Goal: Task Accomplishment & Management: Manage account settings

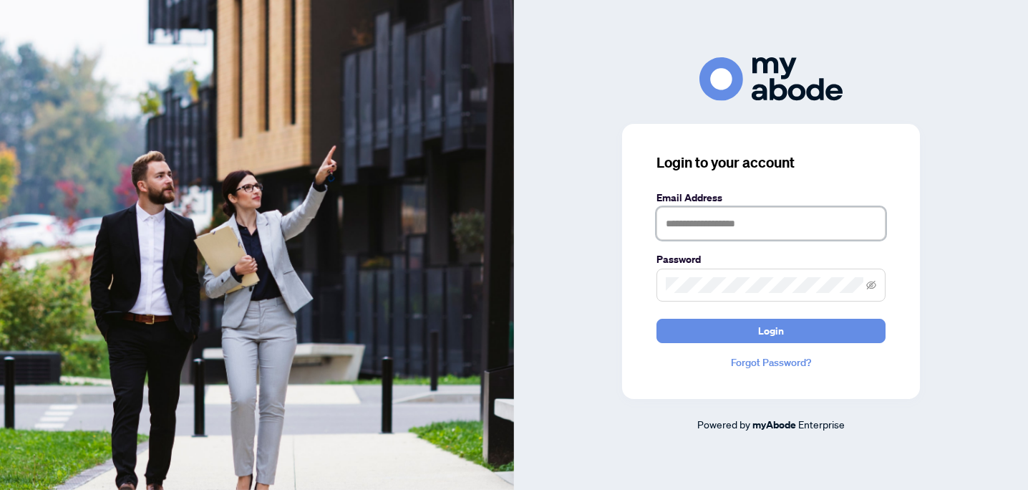
click at [759, 225] on input "text" at bounding box center [770, 223] width 229 height 33
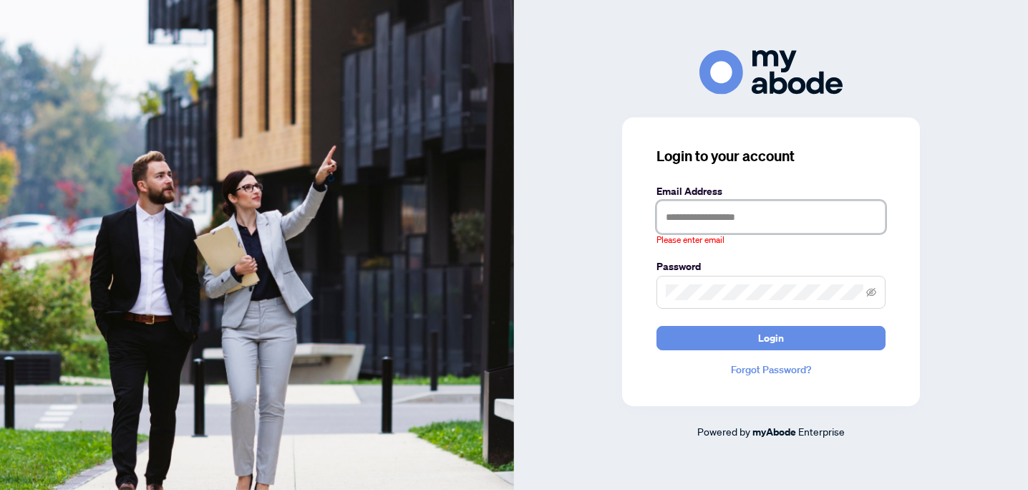
type input "**********"
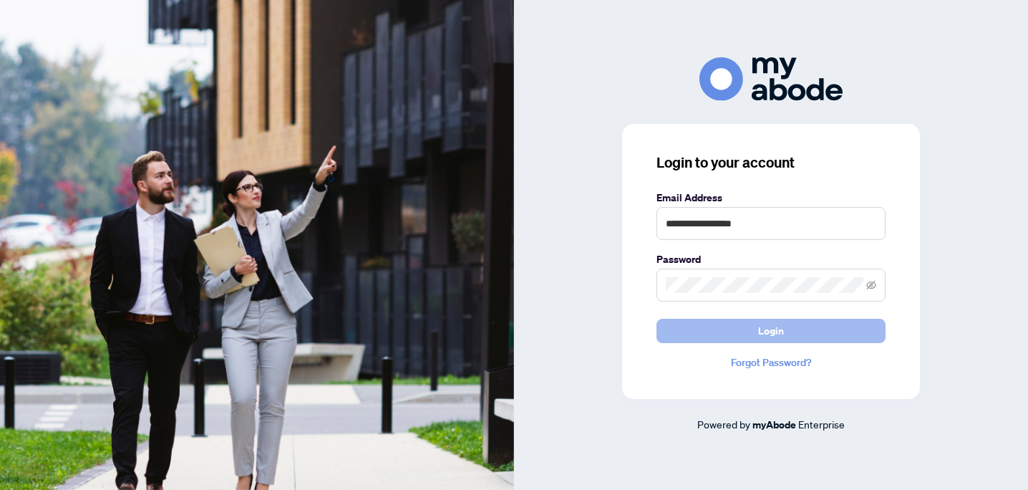
click at [774, 336] on span "Login" at bounding box center [771, 330] width 26 height 23
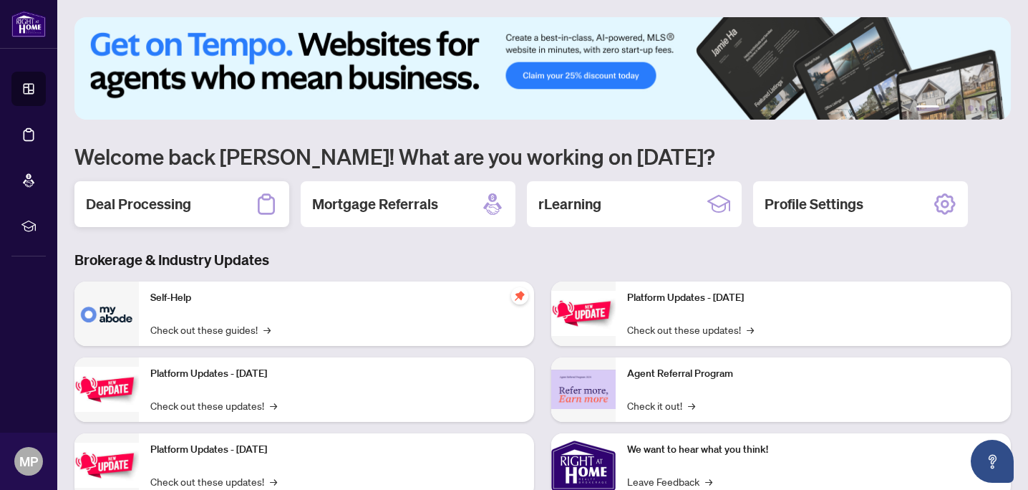
click at [188, 208] on h2 "Deal Processing" at bounding box center [138, 204] width 105 height 20
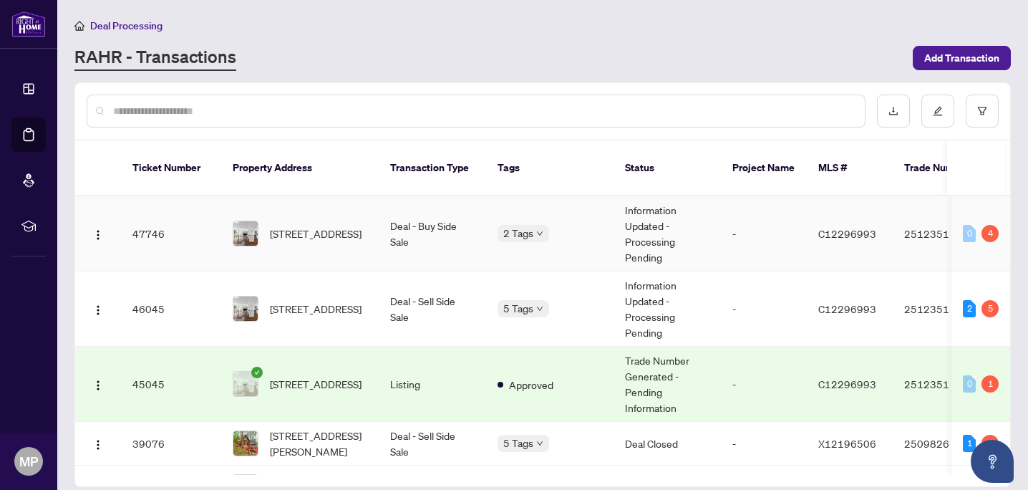
scroll to position [80, 0]
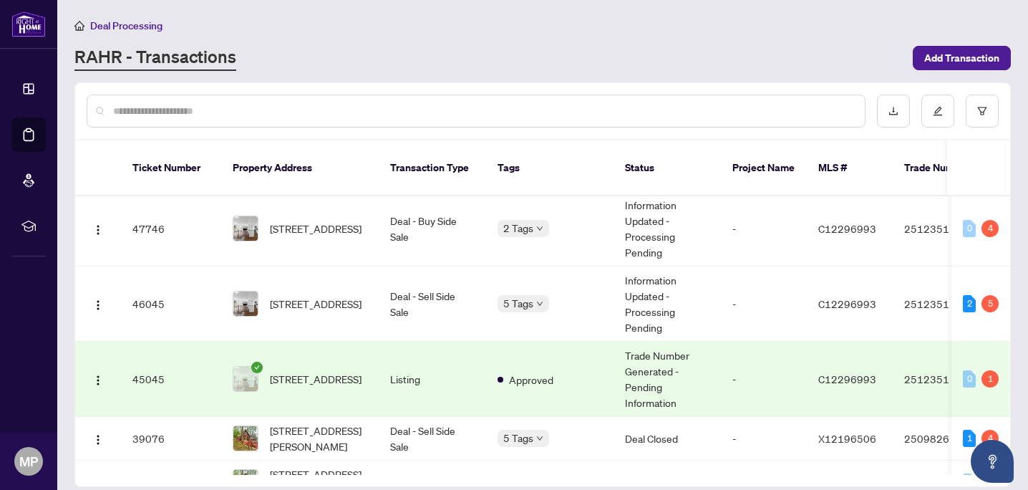
click at [660, 369] on td "Trade Number Generated - Pending Information" at bounding box center [666, 378] width 107 height 75
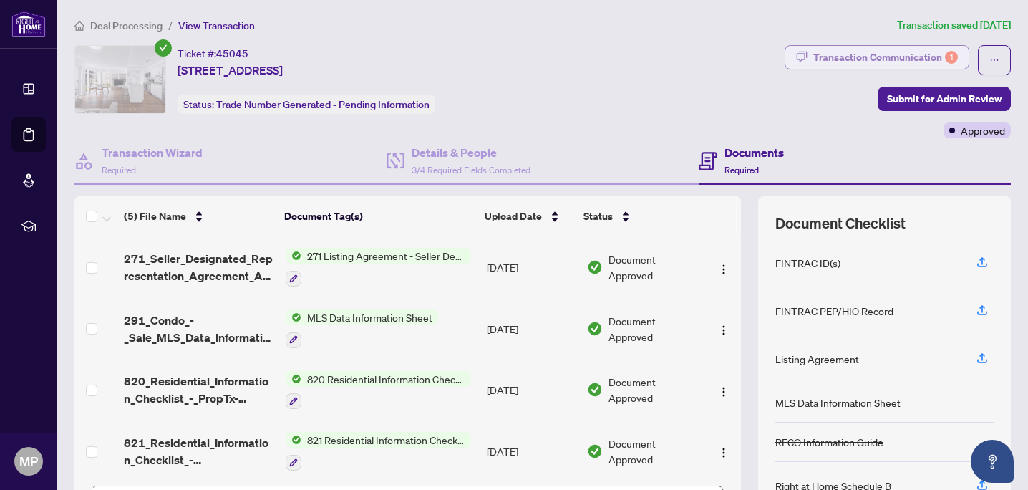
click at [826, 53] on div "Transaction Communication 1" at bounding box center [885, 57] width 145 height 23
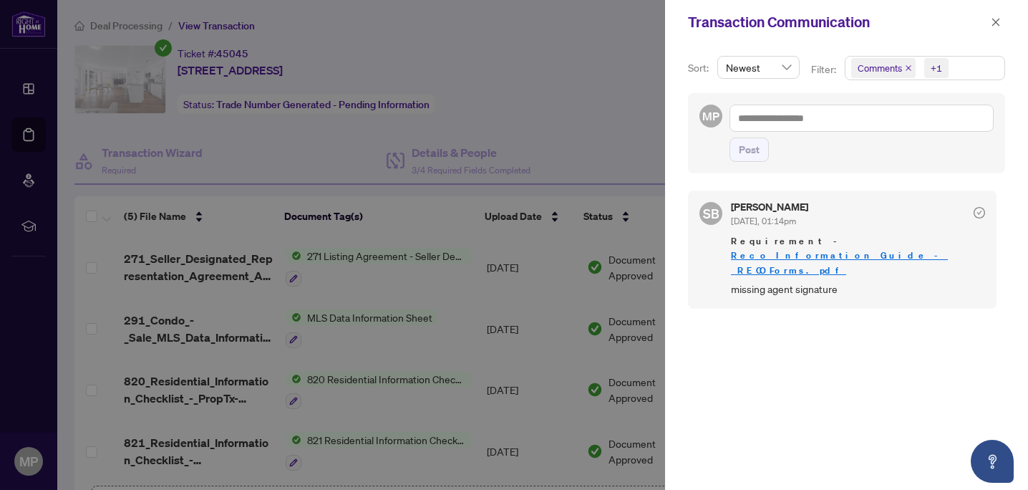
click at [594, 152] on div at bounding box center [514, 245] width 1028 height 490
click at [996, 21] on icon "close" at bounding box center [996, 22] width 10 height 10
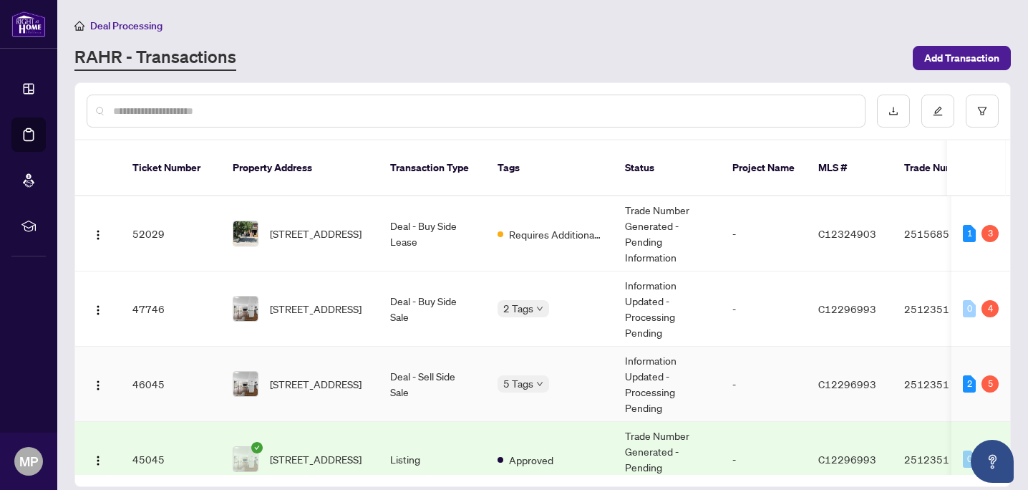
click at [429, 394] on td "Deal - Sell Side Sale" at bounding box center [432, 383] width 107 height 75
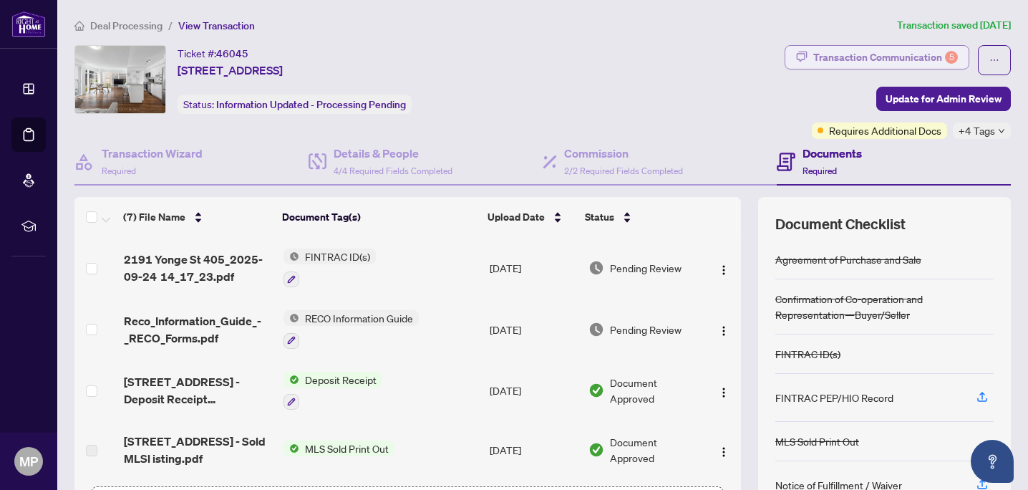
click at [894, 62] on div "Transaction Communication 5" at bounding box center [885, 57] width 145 height 23
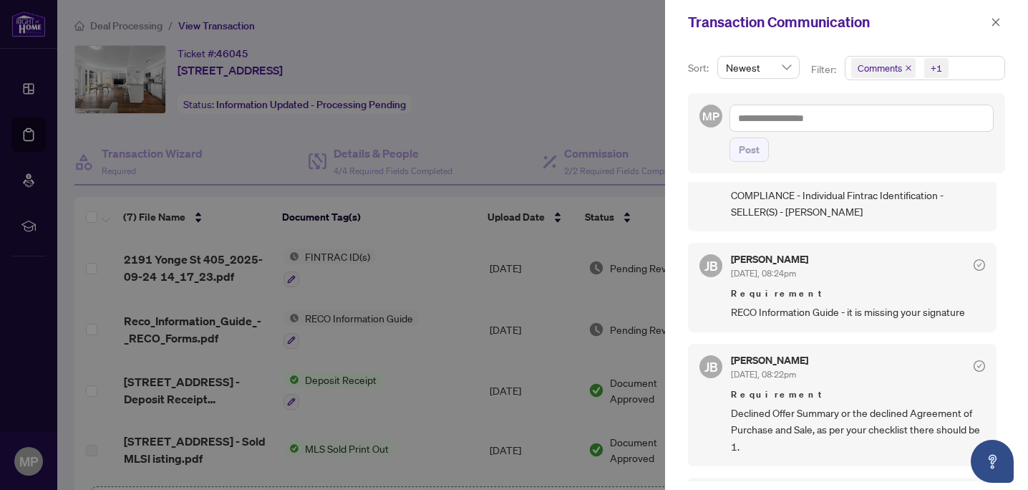
scroll to position [512, 0]
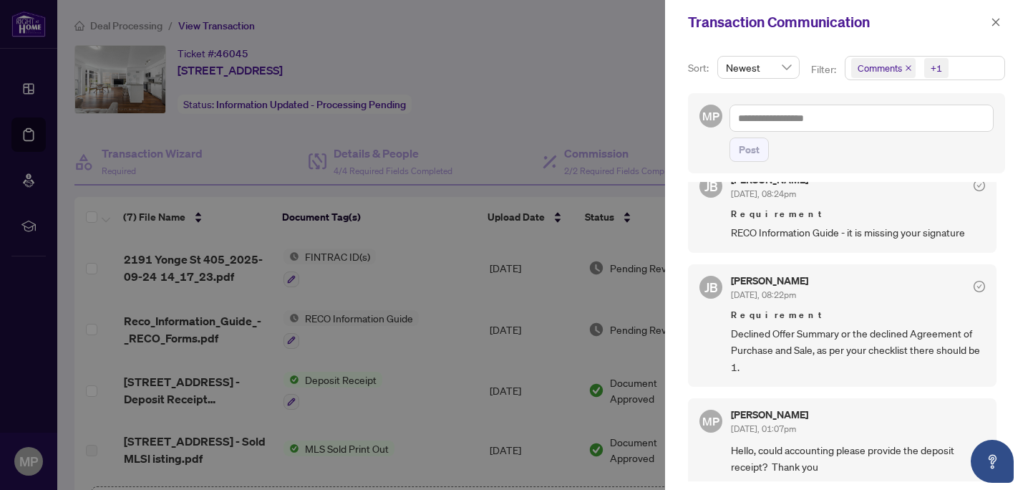
click at [486, 108] on div at bounding box center [514, 245] width 1028 height 490
click at [495, 61] on div at bounding box center [514, 245] width 1028 height 490
click at [996, 31] on span "button" at bounding box center [996, 22] width 10 height 23
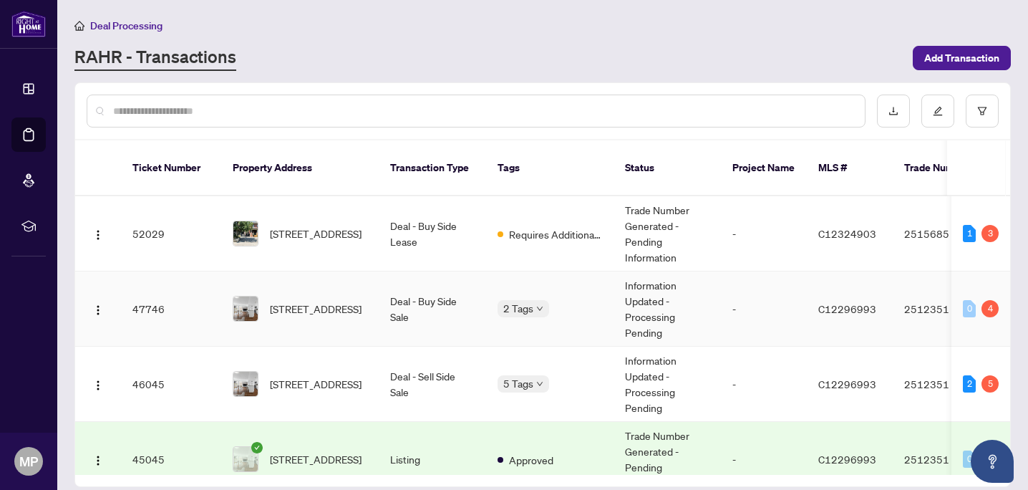
click at [444, 301] on td "Deal - Buy Side Sale" at bounding box center [432, 308] width 107 height 75
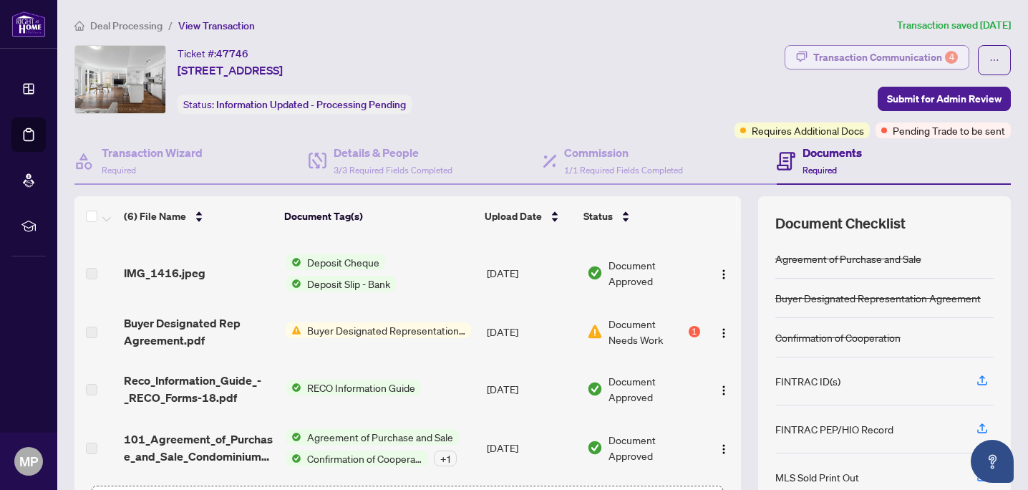
click at [873, 59] on div "Transaction Communication 4" at bounding box center [885, 57] width 145 height 23
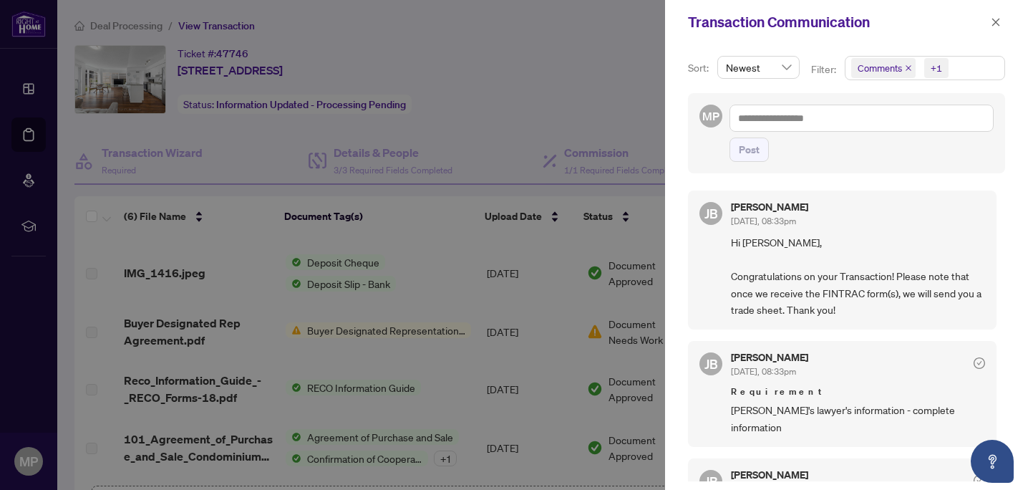
click at [541, 122] on div at bounding box center [514, 245] width 1028 height 490
click at [547, 72] on div at bounding box center [514, 245] width 1028 height 490
click at [999, 28] on span "button" at bounding box center [996, 22] width 10 height 23
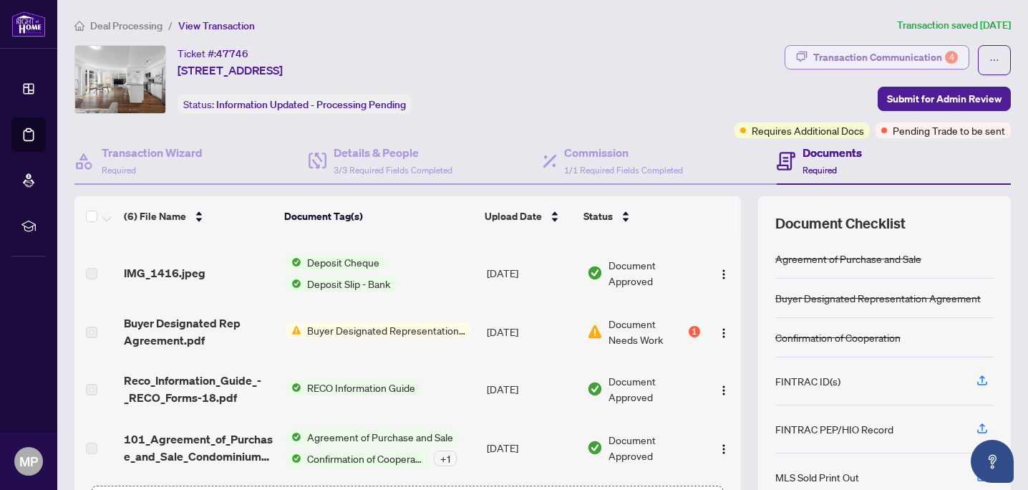
click at [902, 59] on div "Transaction Communication 4" at bounding box center [885, 57] width 145 height 23
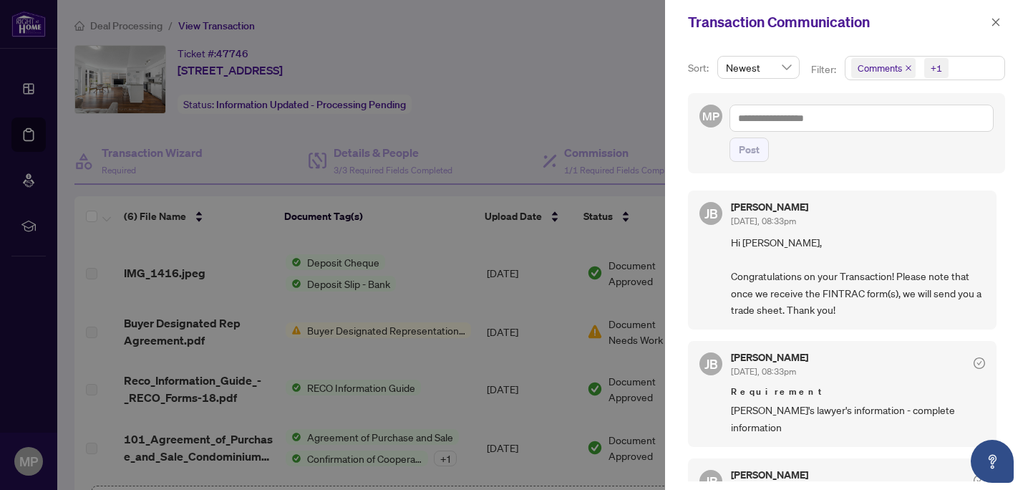
click at [905, 69] on icon "close" at bounding box center [908, 68] width 6 height 6
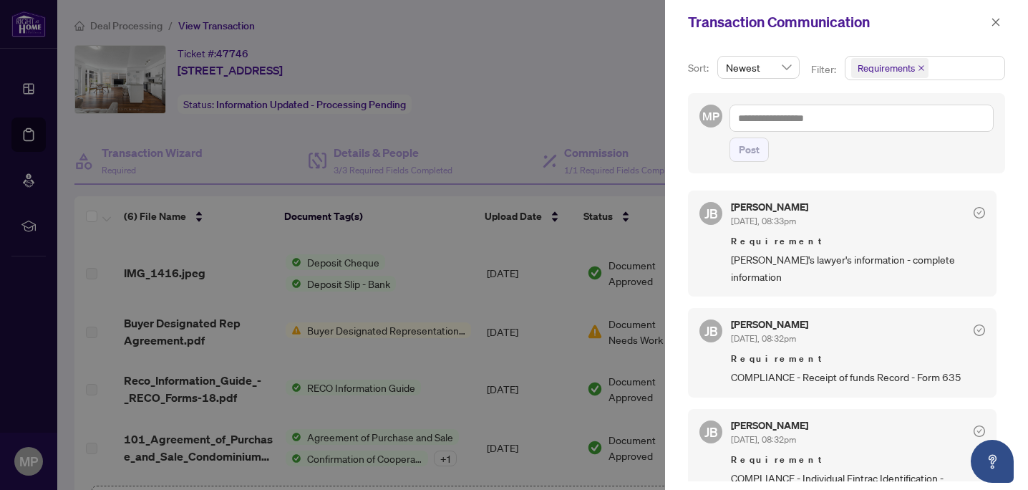
click at [920, 68] on icon "close" at bounding box center [921, 68] width 6 height 6
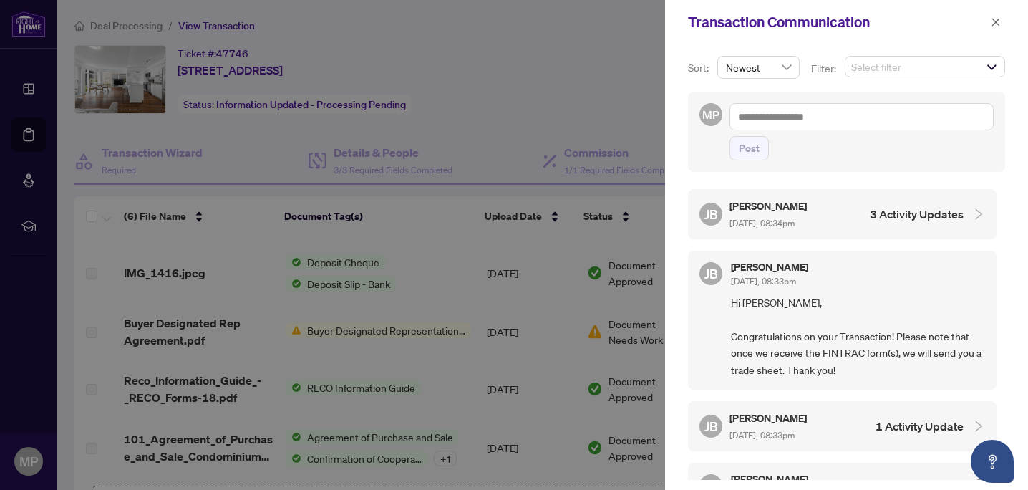
click at [870, 205] on h4 "3 Activity Updates" at bounding box center [917, 213] width 94 height 17
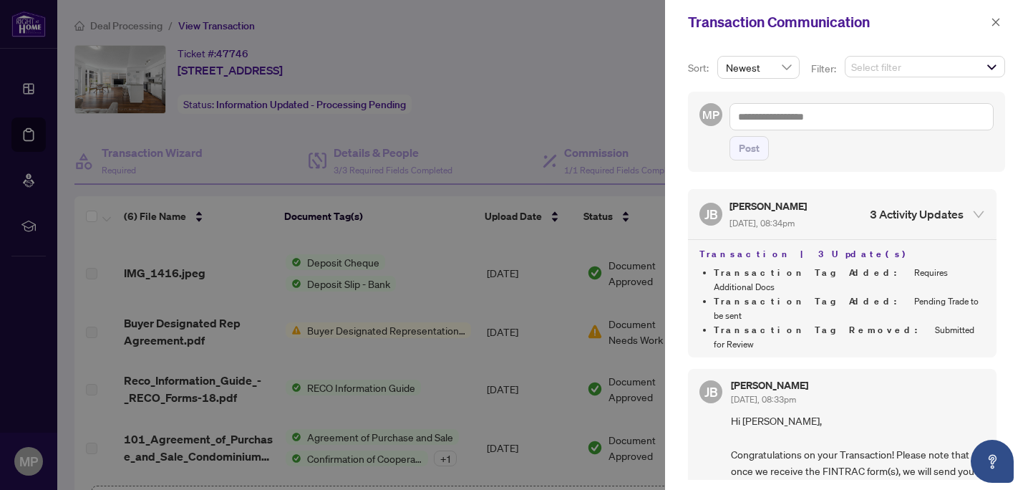
click at [537, 66] on div at bounding box center [514, 245] width 1028 height 490
click at [993, 26] on icon "close" at bounding box center [996, 22] width 10 height 10
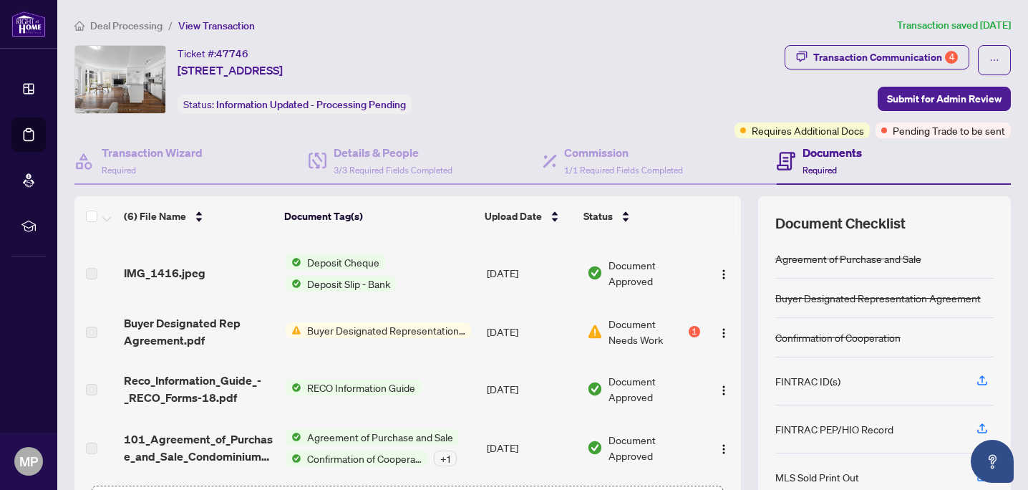
click at [689, 328] on div "1" at bounding box center [694, 331] width 11 height 11
click at [546, 325] on td "[DATE]" at bounding box center [530, 331] width 99 height 57
click at [381, 326] on span "Buyer Designated Representation Agreement" at bounding box center [386, 330] width 170 height 16
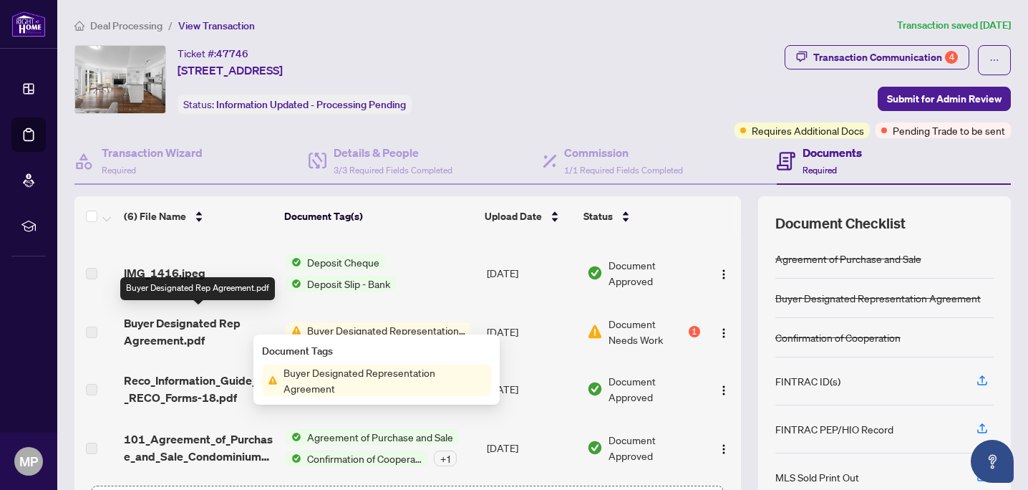
click at [213, 325] on span "Buyer Designated Rep Agreement.pdf" at bounding box center [199, 331] width 150 height 34
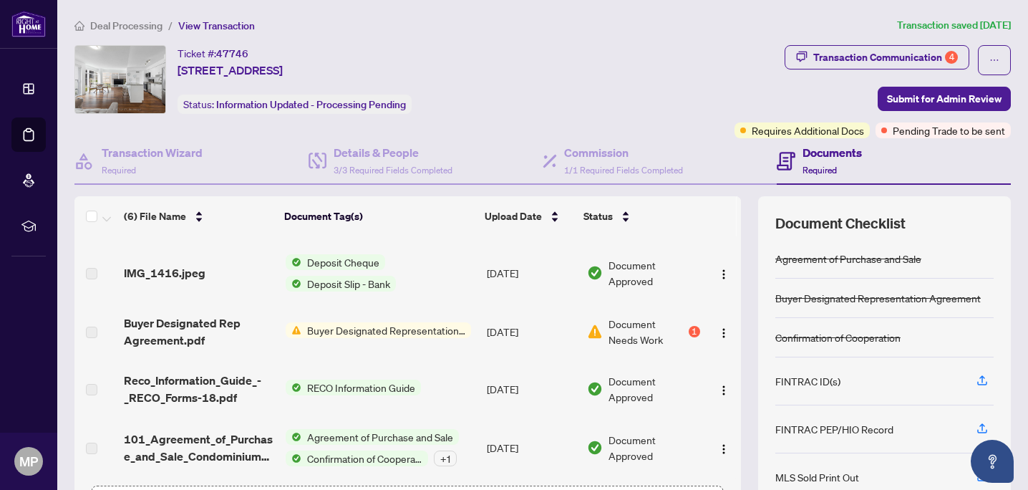
click at [512, 324] on td "[DATE]" at bounding box center [530, 331] width 99 height 57
click at [727, 324] on button "button" at bounding box center [723, 331] width 23 height 23
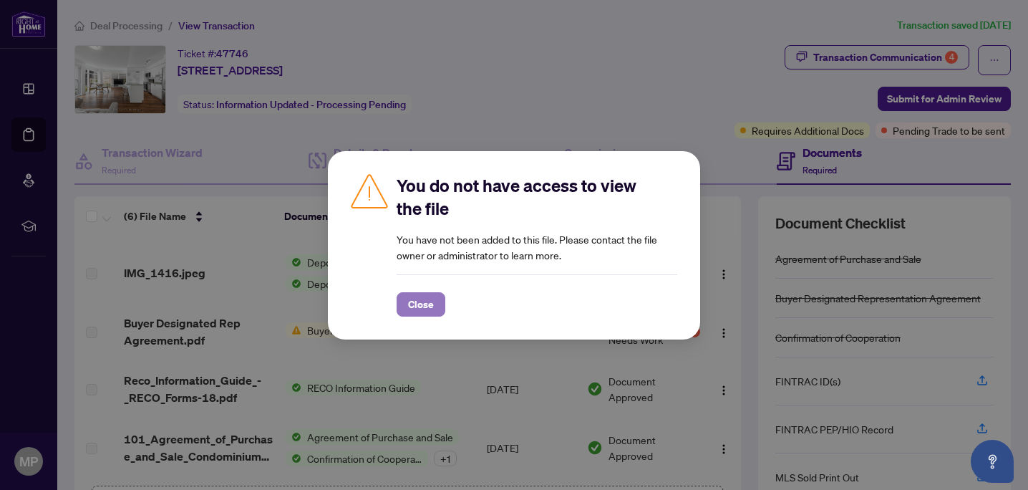
click at [420, 301] on span "Close" at bounding box center [421, 304] width 26 height 23
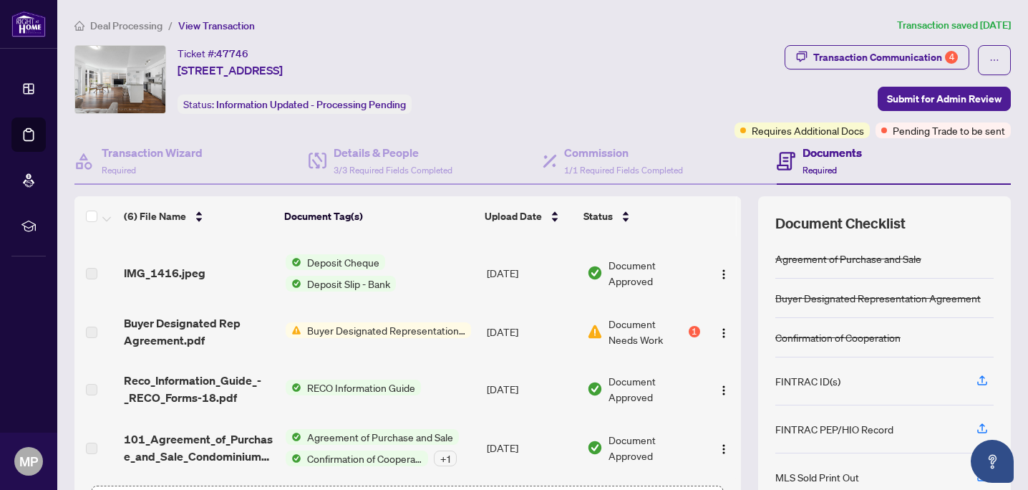
click at [374, 327] on span "Buyer Designated Representation Agreement" at bounding box center [386, 330] width 170 height 16
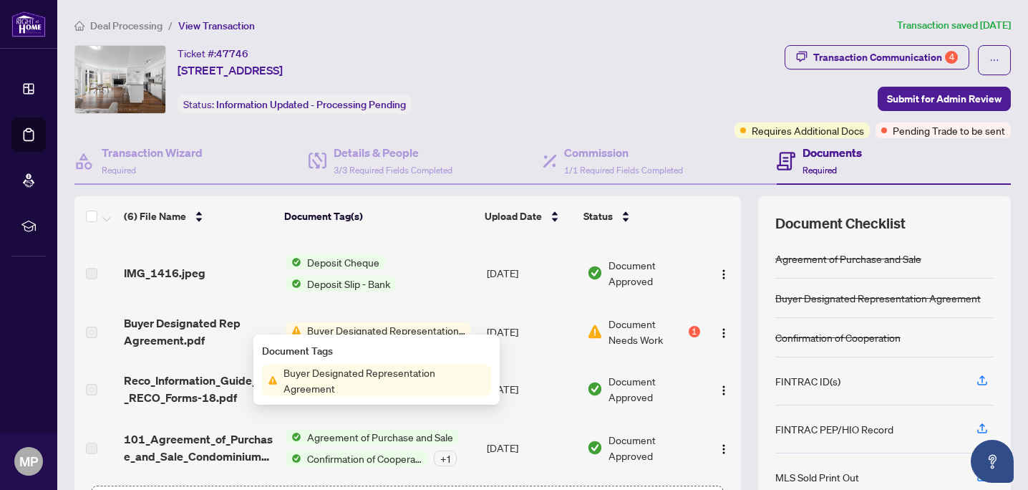
click at [374, 327] on span "Buyer Designated Representation Agreement" at bounding box center [386, 330] width 170 height 16
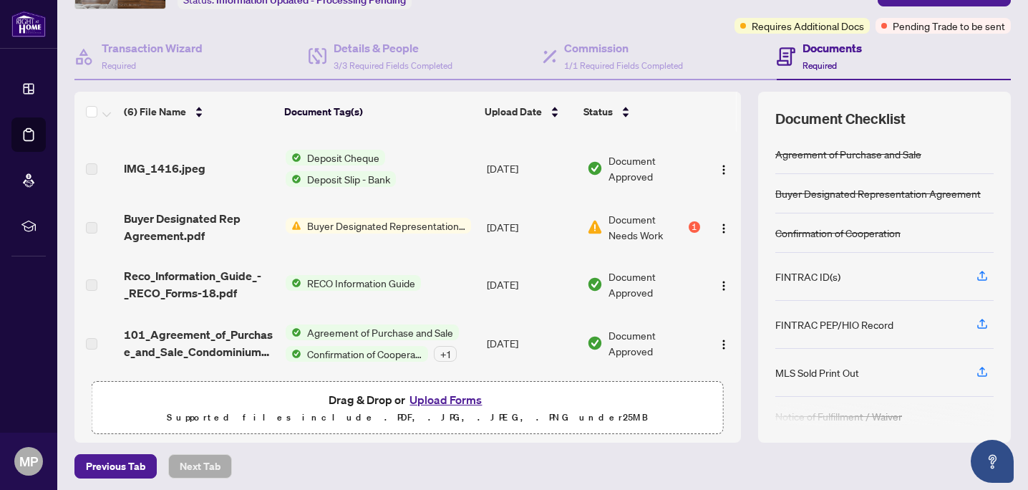
scroll to position [109, 0]
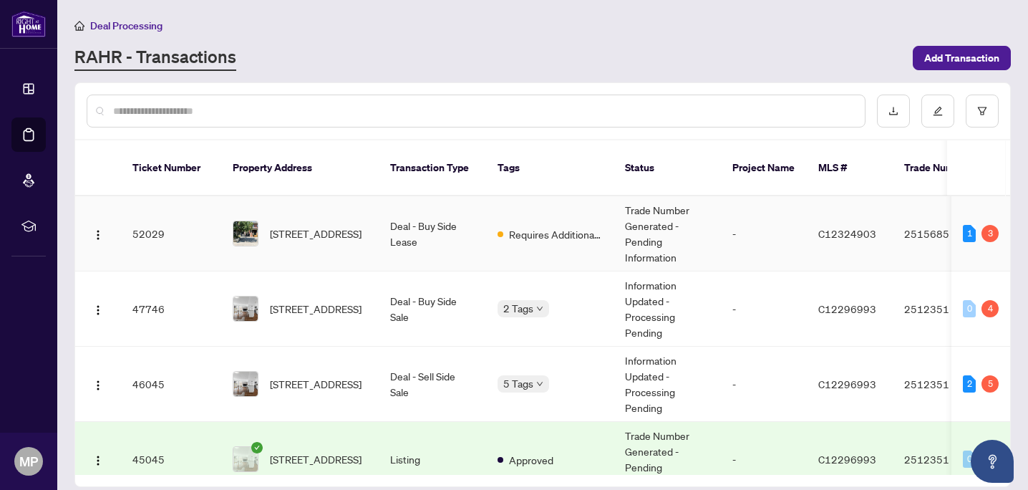
click at [664, 221] on td "Trade Number Generated - Pending Information" at bounding box center [666, 233] width 107 height 75
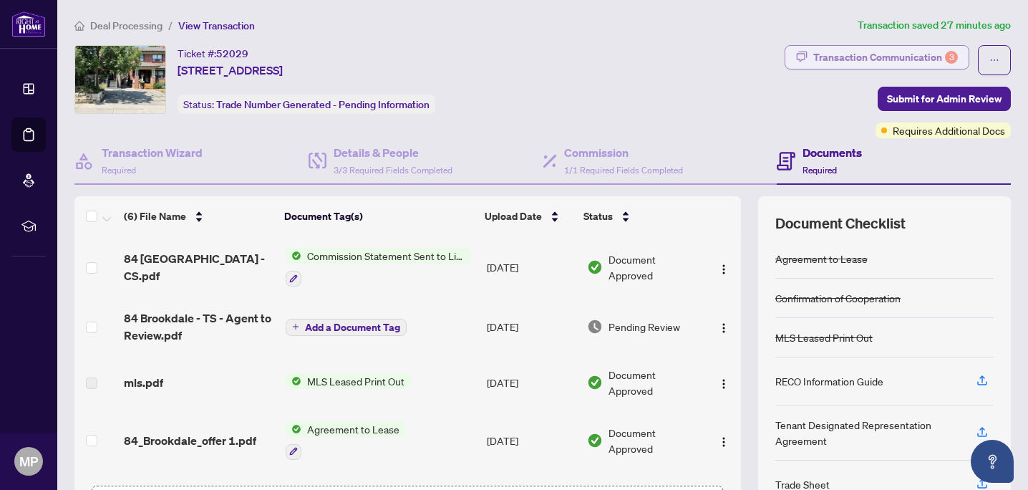
click at [893, 63] on div "Transaction Communication 3" at bounding box center [885, 57] width 145 height 23
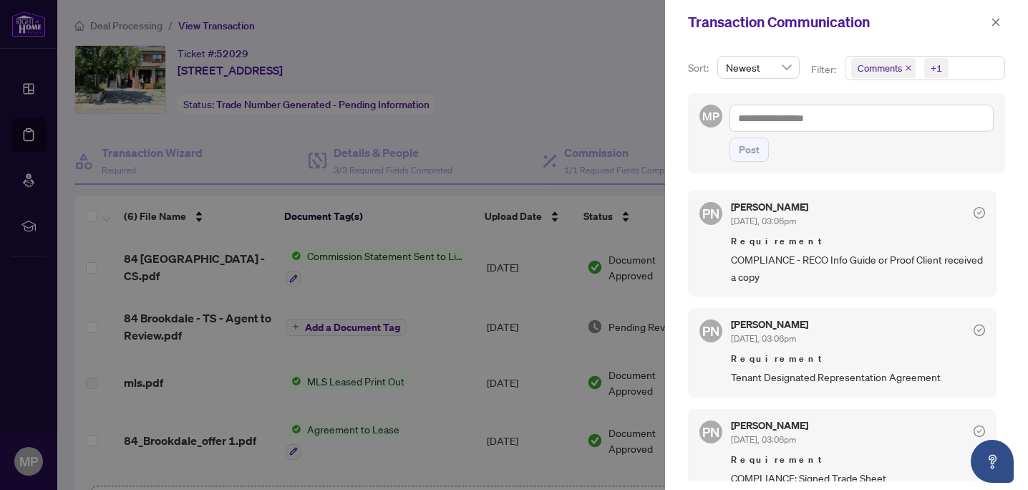
click at [907, 69] on icon "close" at bounding box center [908, 68] width 6 height 6
click at [918, 68] on icon "close" at bounding box center [921, 67] width 7 height 7
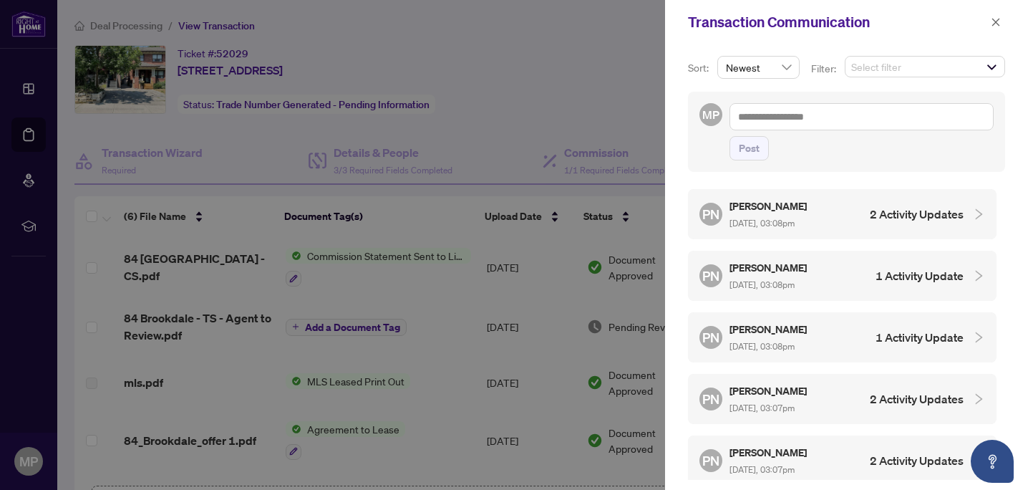
click at [913, 213] on h4 "2 Activity Updates" at bounding box center [917, 213] width 94 height 17
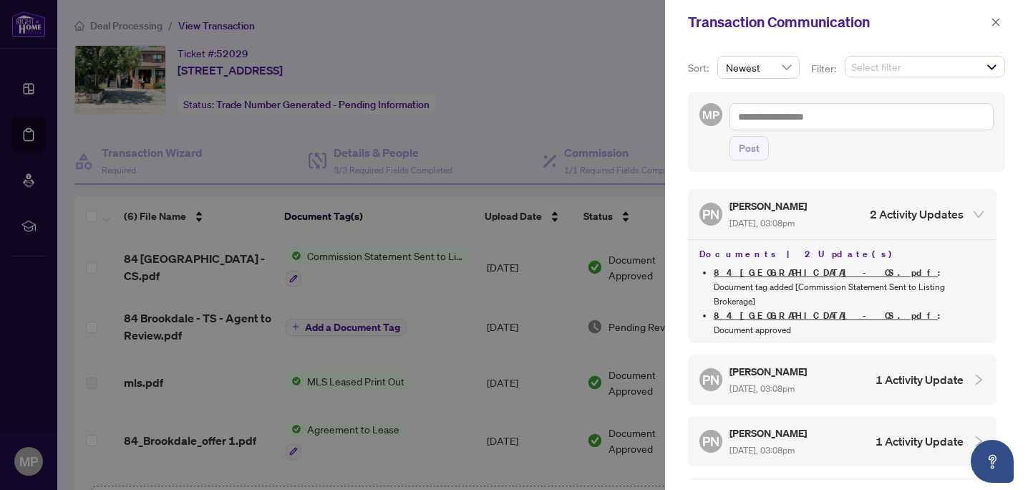
click at [766, 363] on div "Paula Nguyen Sep/29/2025, 03:08pm" at bounding box center [768, 379] width 79 height 33
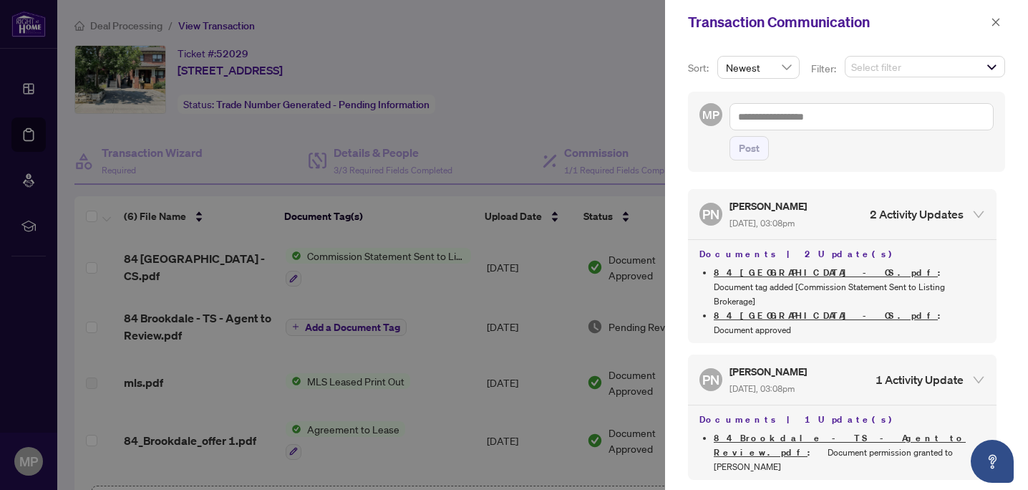
click at [773, 432] on link "84 Brookdale - TS - Agent to Review.pdf" at bounding box center [840, 445] width 252 height 26
click at [995, 25] on icon "close" at bounding box center [996, 22] width 10 height 10
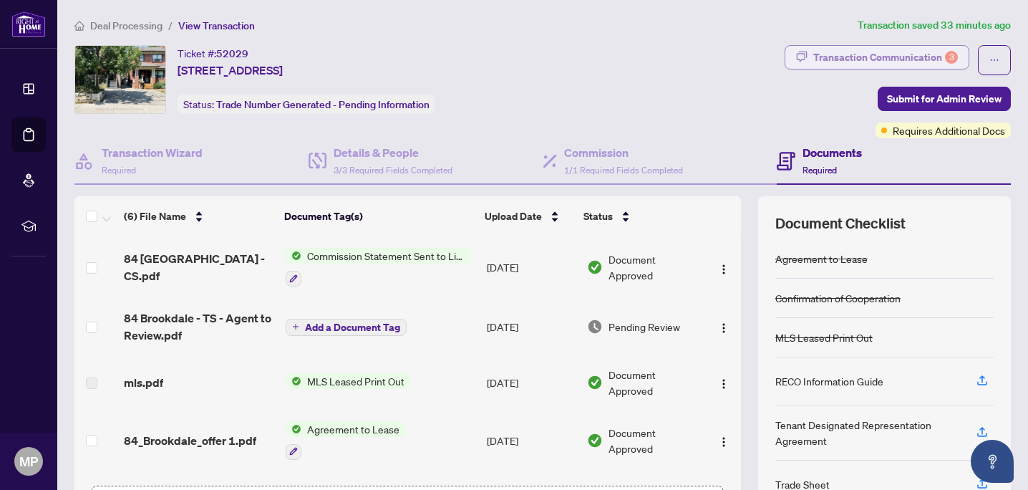
click at [836, 65] on div "Transaction Communication 3" at bounding box center [885, 57] width 145 height 23
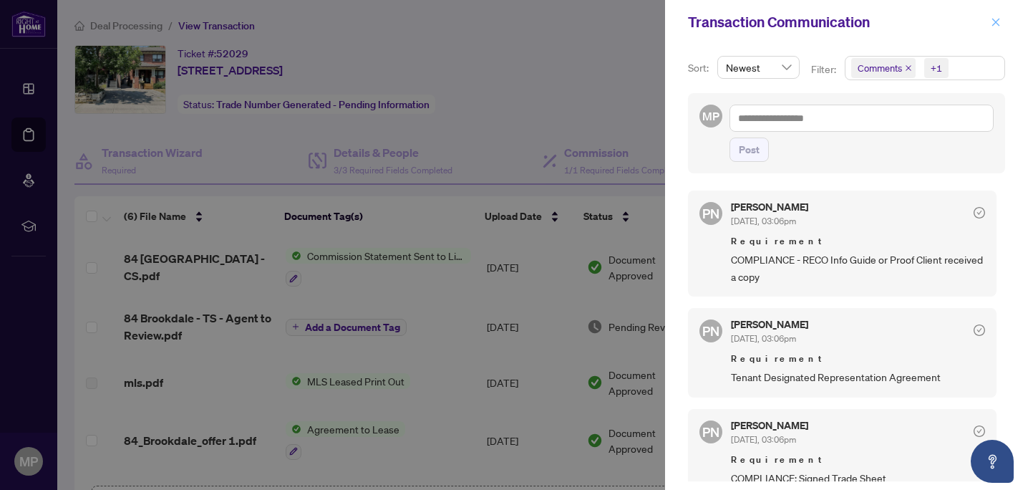
click at [997, 23] on icon "close" at bounding box center [996, 22] width 10 height 10
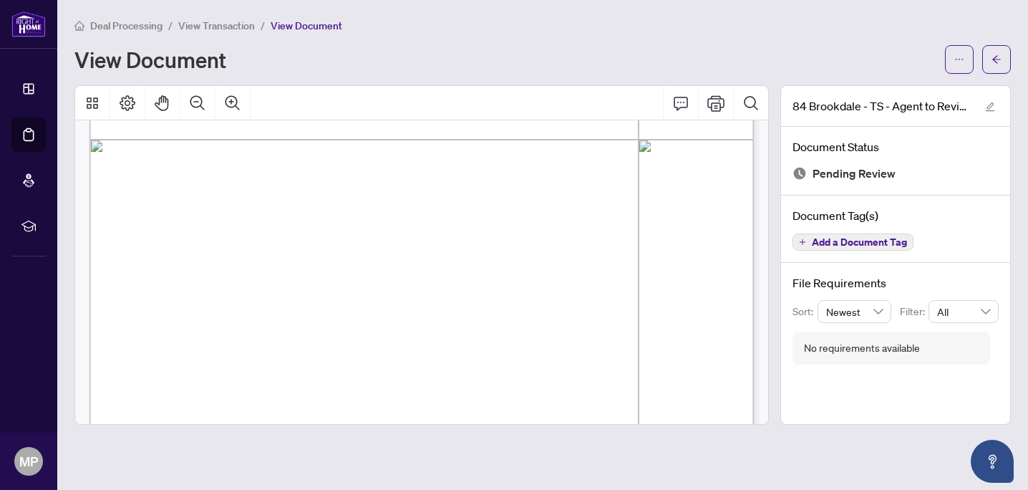
scroll to position [585, 0]
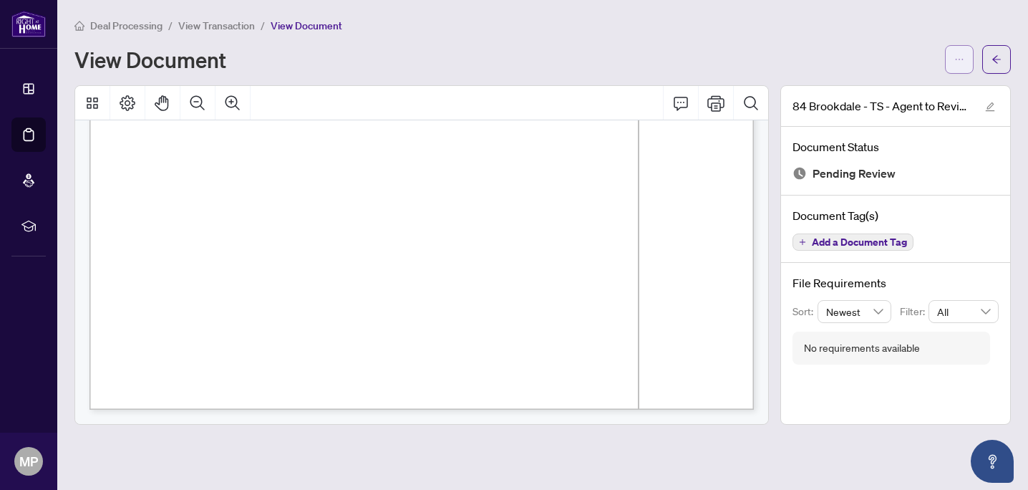
click at [963, 59] on icon "ellipsis" at bounding box center [959, 59] width 10 height 10
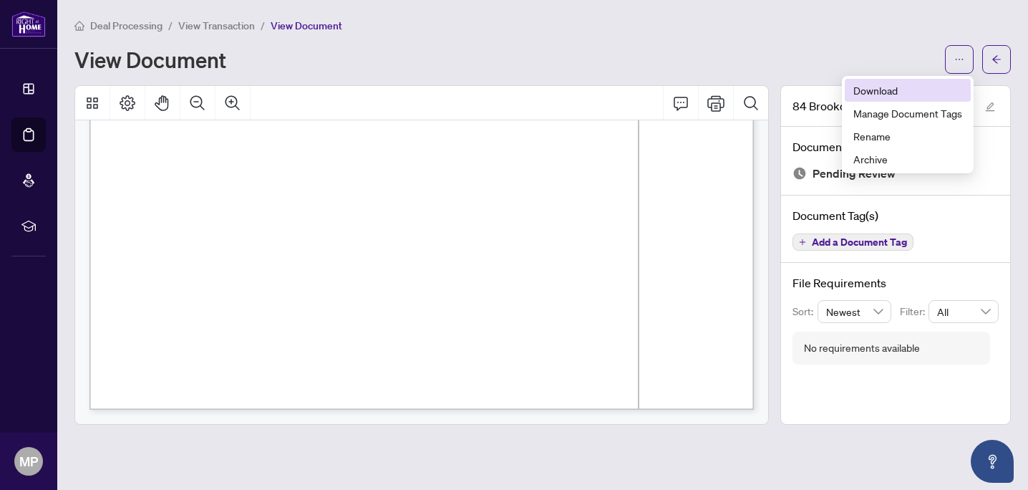
click at [903, 94] on span "Download" at bounding box center [907, 90] width 109 height 16
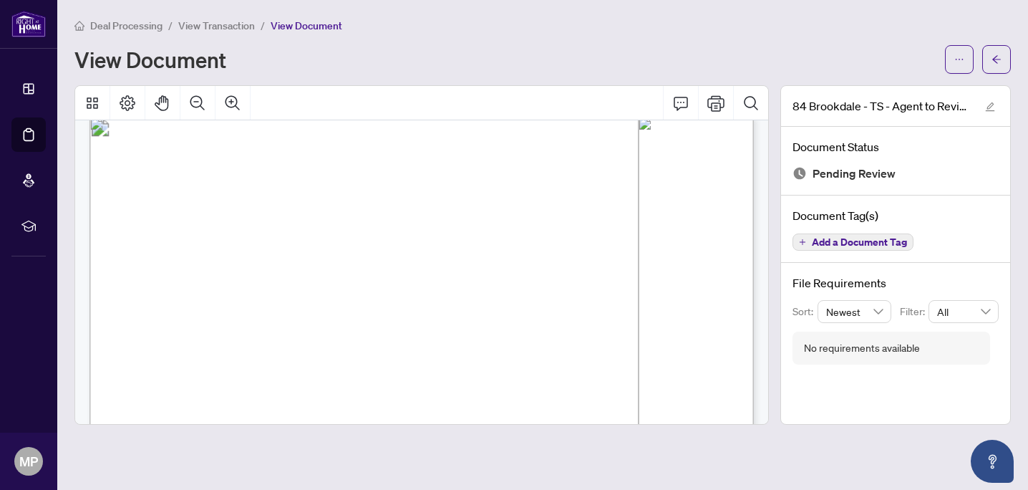
scroll to position [0, 0]
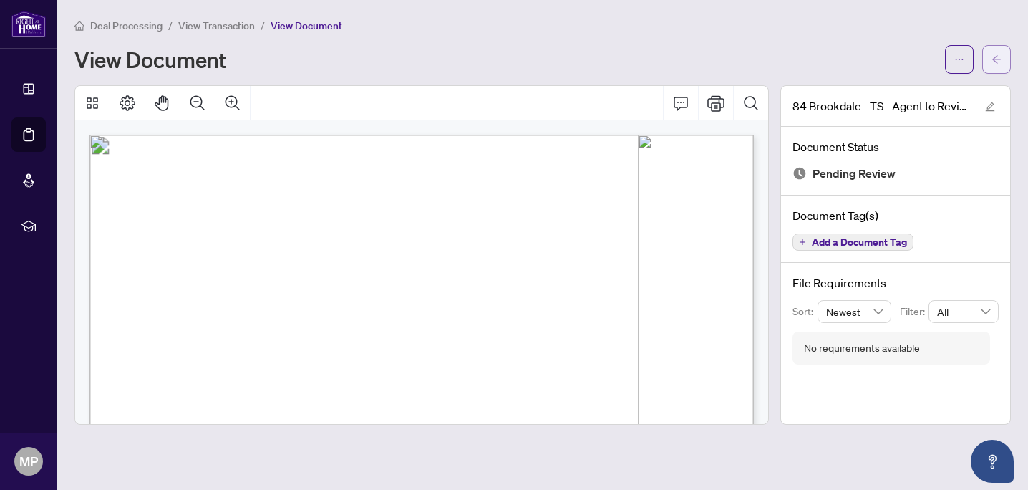
click at [999, 54] on icon "arrow-left" at bounding box center [996, 59] width 10 height 10
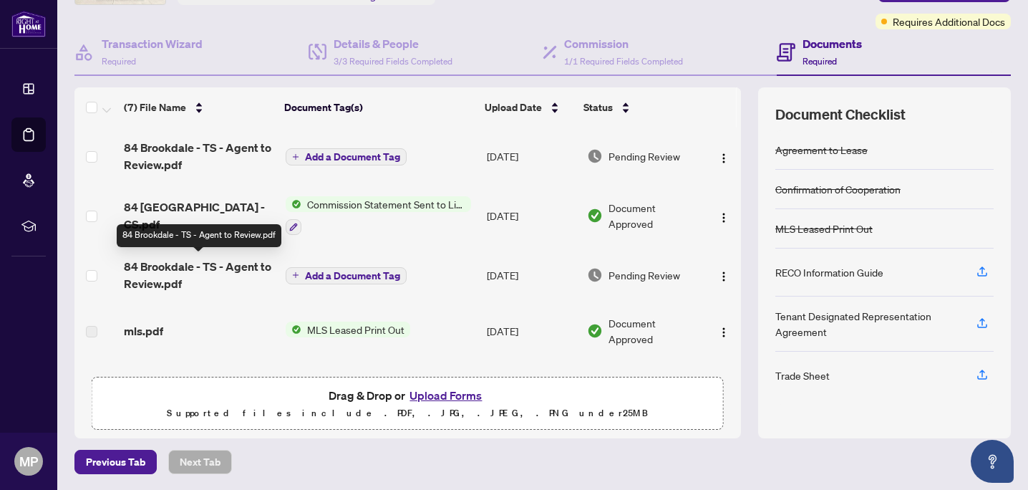
click at [193, 268] on span "84 Brookdale - TS - Agent to Review.pdf" at bounding box center [199, 275] width 150 height 34
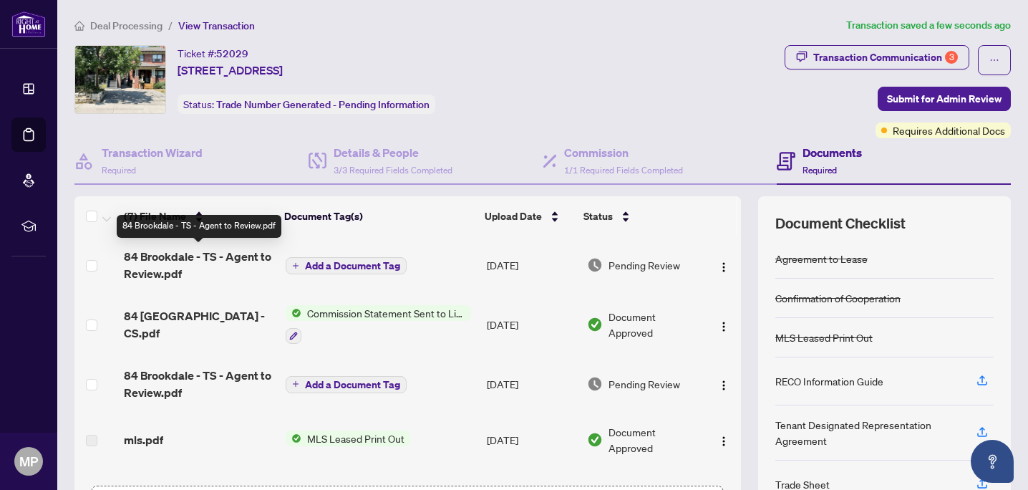
click at [188, 251] on span "84 Brookdale - TS - Agent to Review.pdf" at bounding box center [199, 265] width 150 height 34
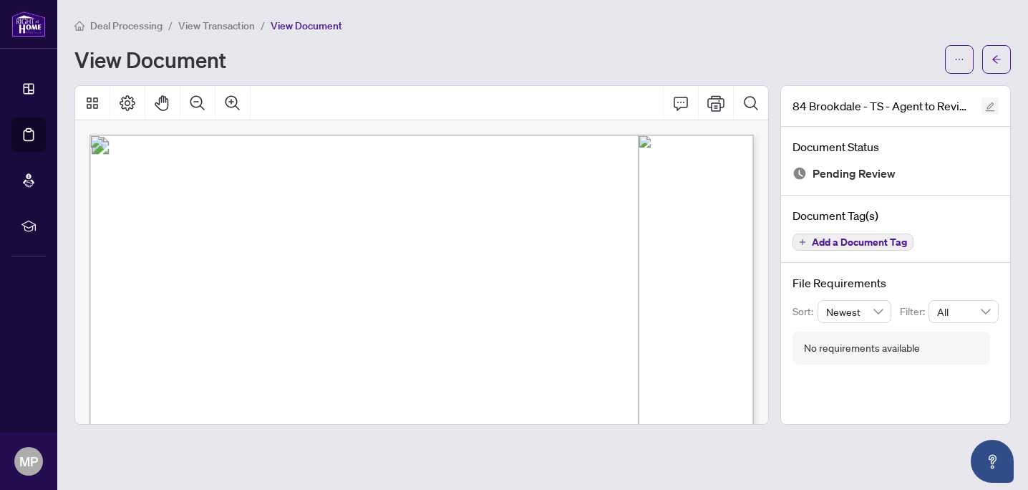
click at [986, 105] on icon "edit" at bounding box center [990, 107] width 10 height 10
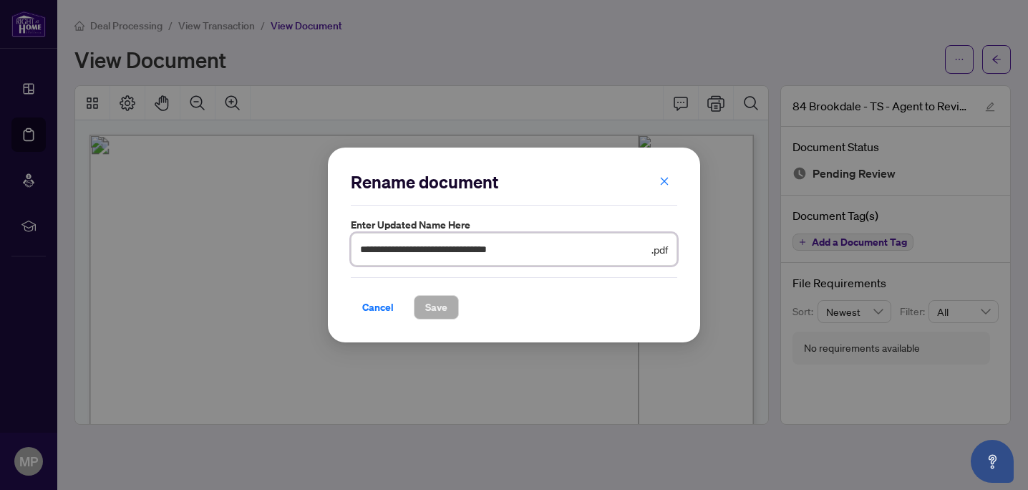
drag, startPoint x: 563, startPoint y: 248, endPoint x: 445, endPoint y: 256, distance: 117.7
click at [445, 256] on input "**********" at bounding box center [504, 249] width 288 height 16
type input "**********"
click at [422, 304] on button "Save" at bounding box center [436, 307] width 45 height 24
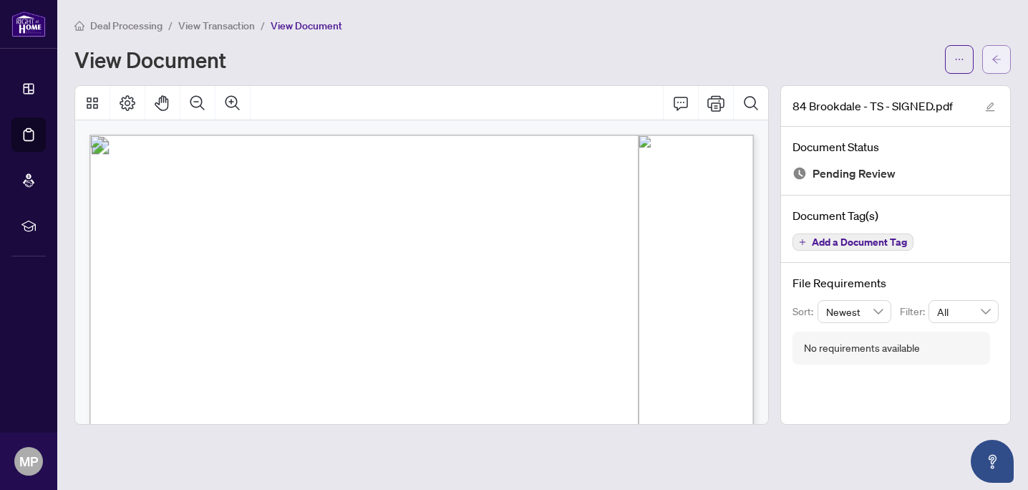
click at [999, 54] on icon "arrow-left" at bounding box center [996, 59] width 10 height 10
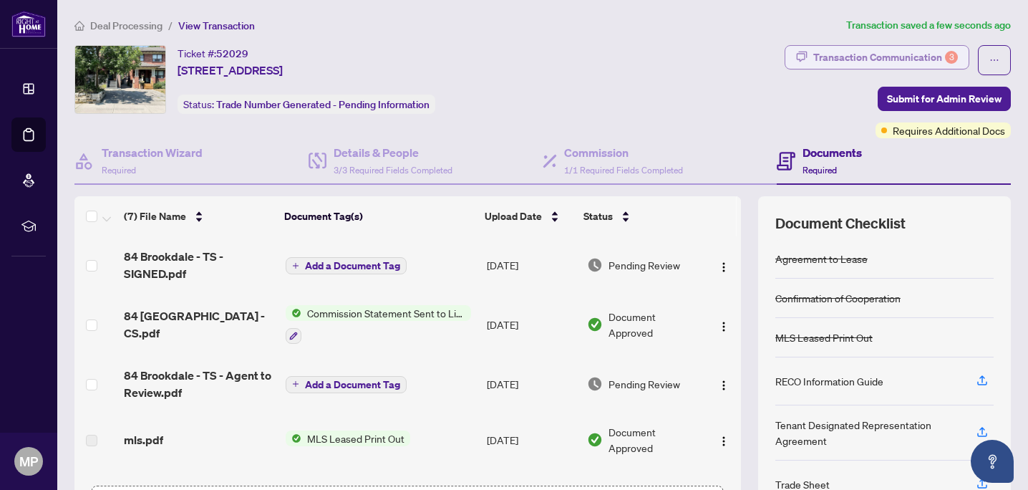
click at [932, 53] on div "Transaction Communication 3" at bounding box center [885, 57] width 145 height 23
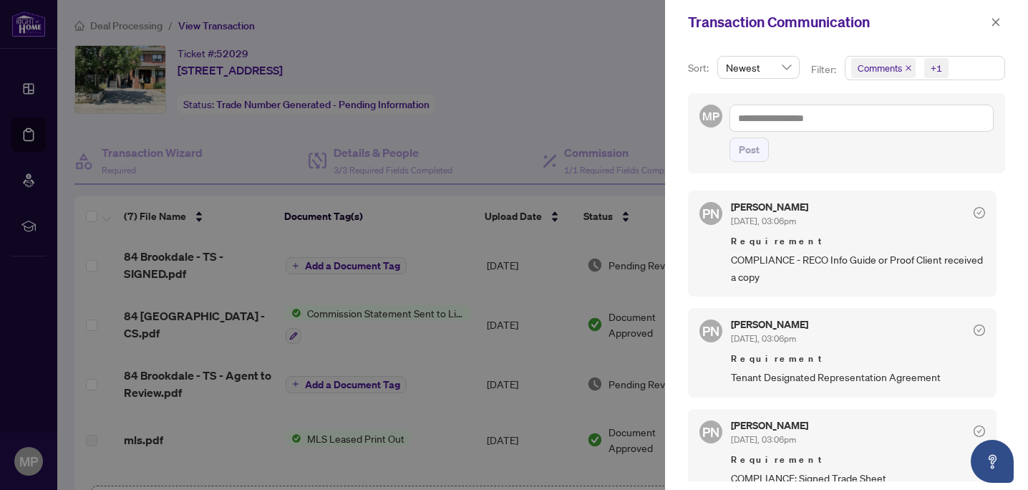
click at [908, 68] on icon "close" at bounding box center [908, 67] width 7 height 7
click at [920, 67] on icon "close" at bounding box center [921, 68] width 6 height 6
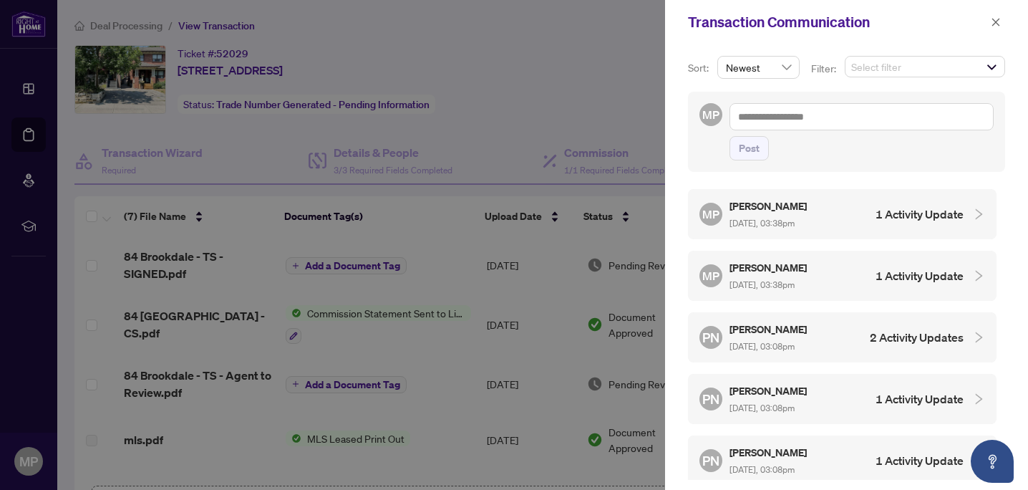
click at [905, 270] on h4 "1 Activity Update" at bounding box center [919, 275] width 88 height 17
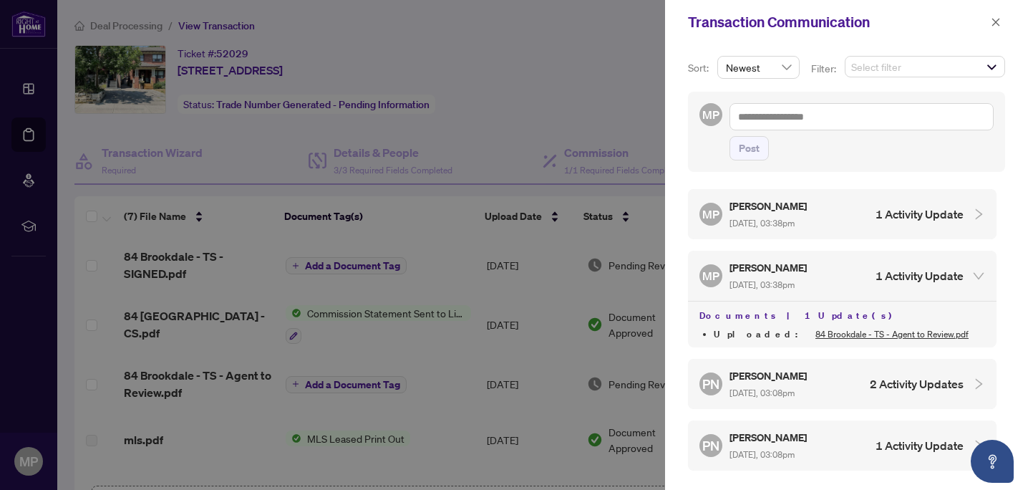
click at [857, 329] on link "84 Brookdale - TS - Agent to Review.pdf" at bounding box center [891, 334] width 153 height 11
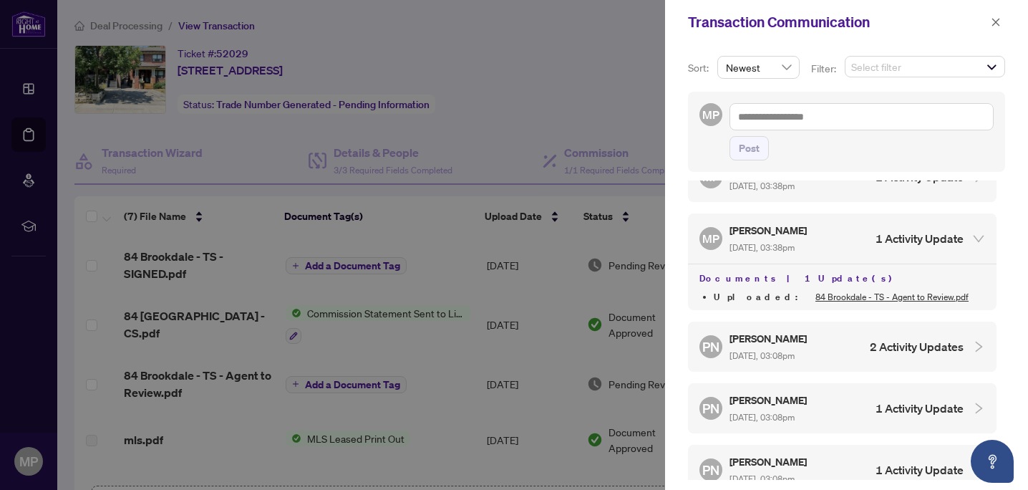
scroll to position [42, 0]
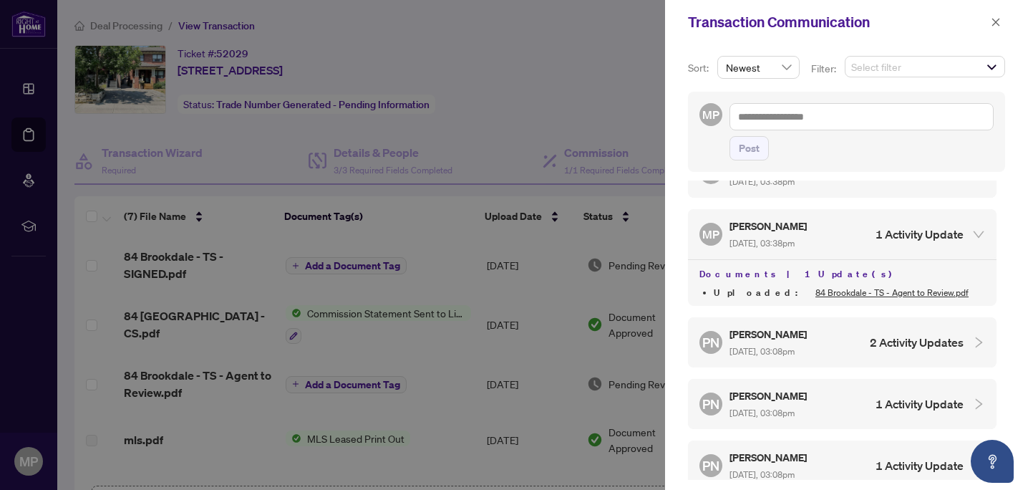
click at [873, 334] on h4 "2 Activity Updates" at bounding box center [917, 342] width 94 height 17
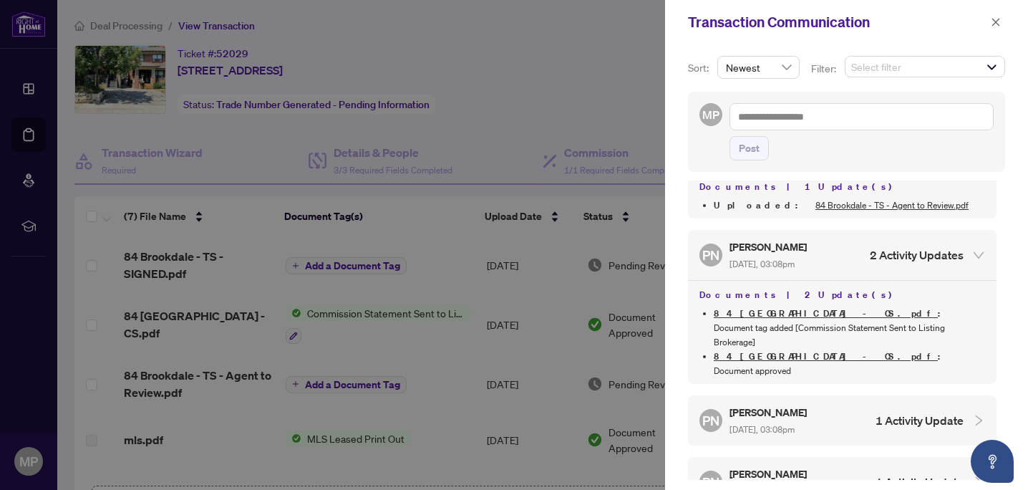
scroll to position [130, 0]
click at [875, 410] on h4 "1 Activity Update" at bounding box center [919, 418] width 88 height 17
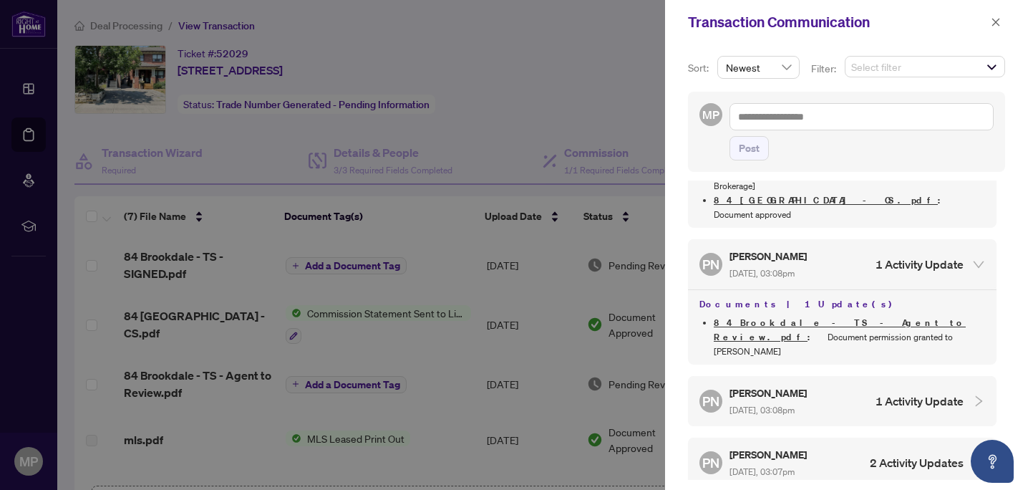
scroll to position [291, 0]
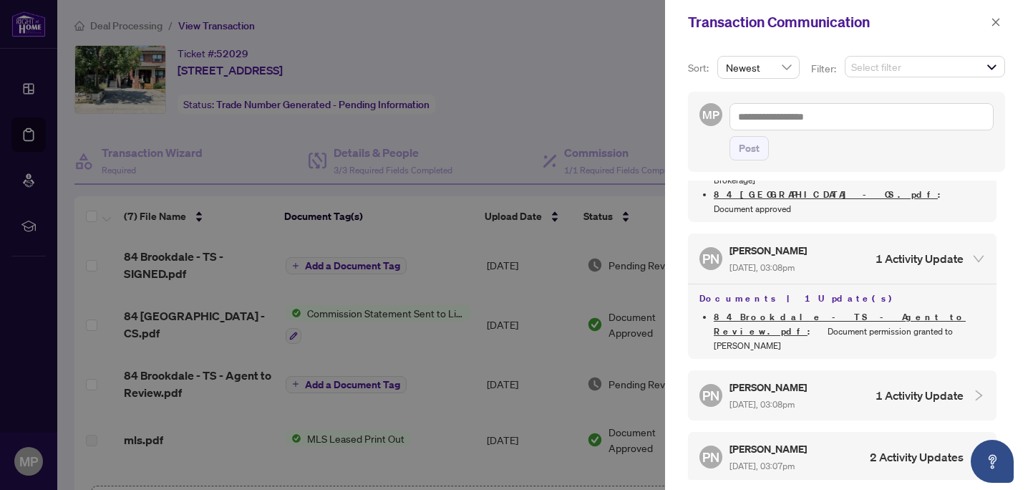
click at [890, 387] on h4 "1 Activity Update" at bounding box center [919, 395] width 88 height 17
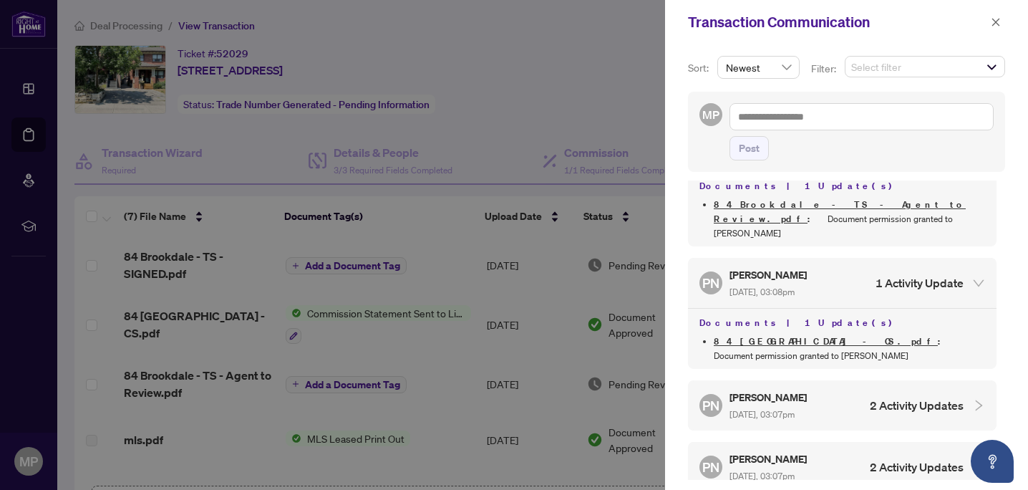
scroll to position [404, 0]
click at [890, 396] on h4 "2 Activity Updates" at bounding box center [917, 404] width 94 height 17
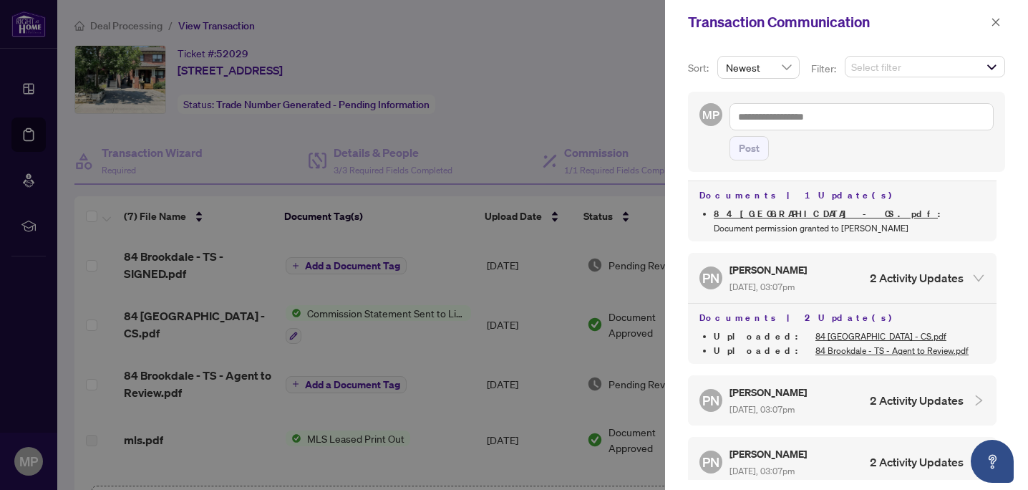
scroll to position [533, 0]
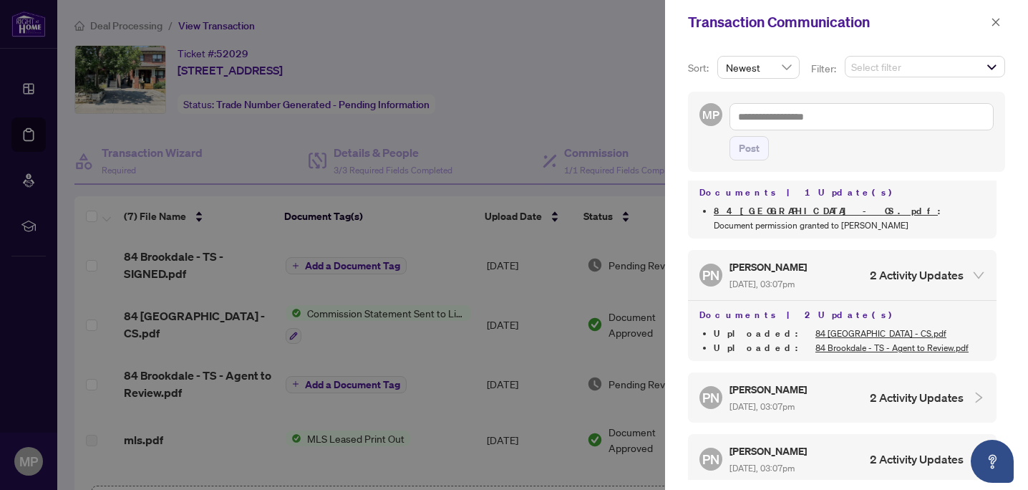
click at [890, 389] on h4 "2 Activity Updates" at bounding box center [917, 397] width 94 height 17
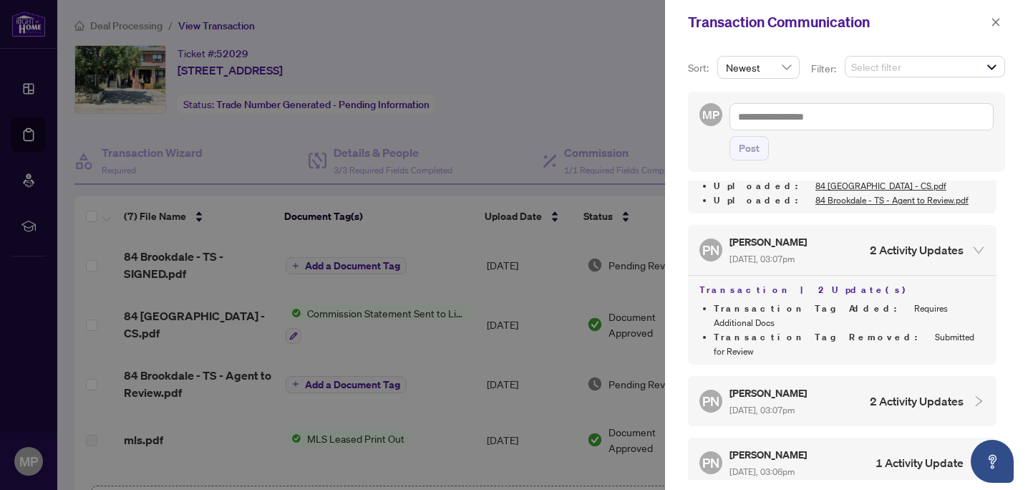
scroll to position [684, 0]
click at [900, 389] on h4 "2 Activity Updates" at bounding box center [917, 397] width 94 height 17
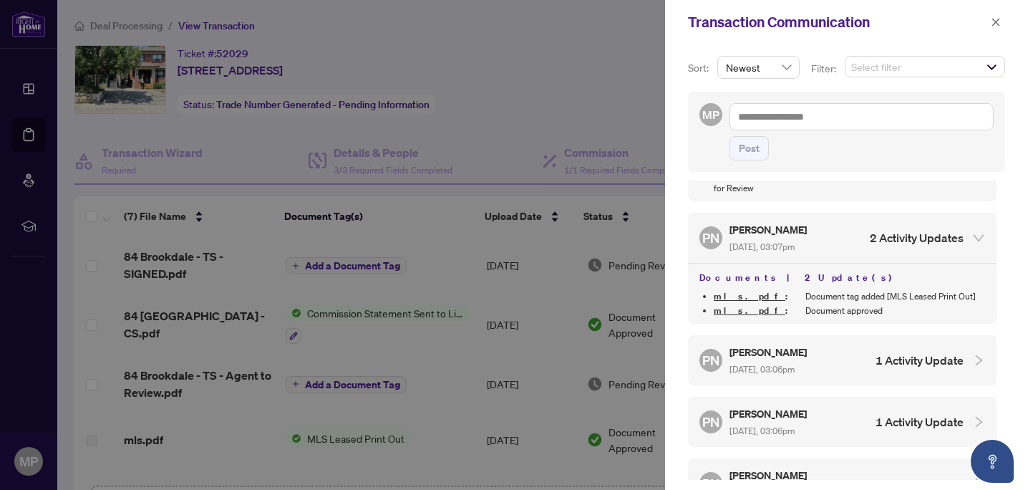
scroll to position [843, 0]
click at [883, 352] on h4 "1 Activity Update" at bounding box center [919, 360] width 88 height 17
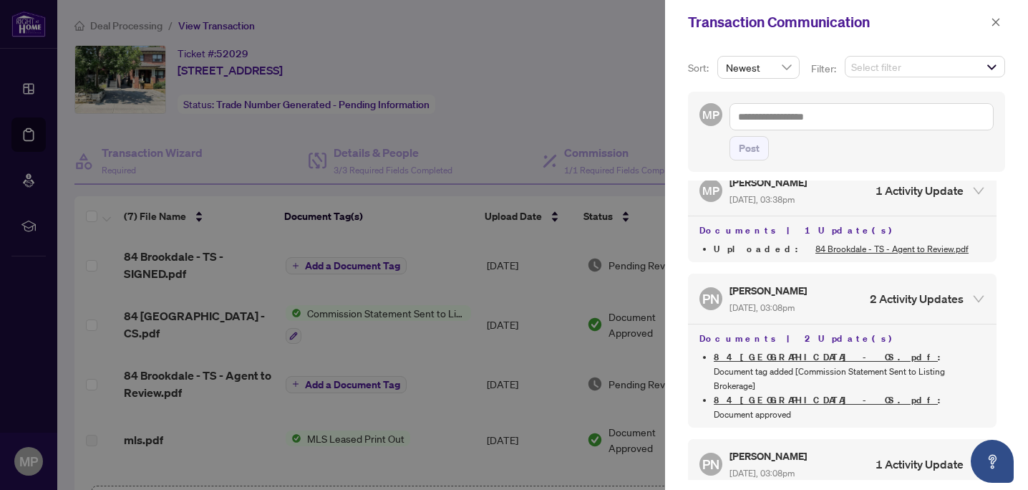
scroll to position [0, 0]
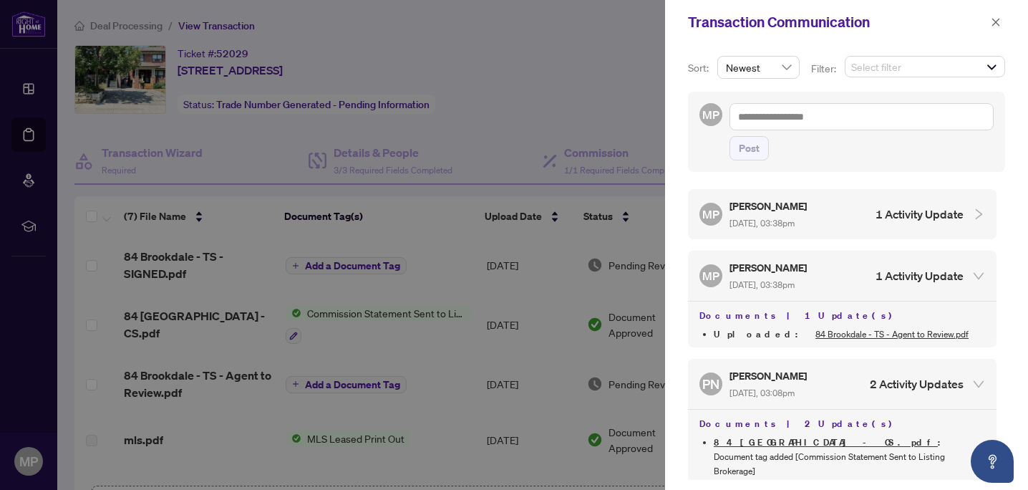
click at [506, 102] on div at bounding box center [514, 245] width 1028 height 490
click at [996, 21] on icon "close" at bounding box center [996, 22] width 8 height 8
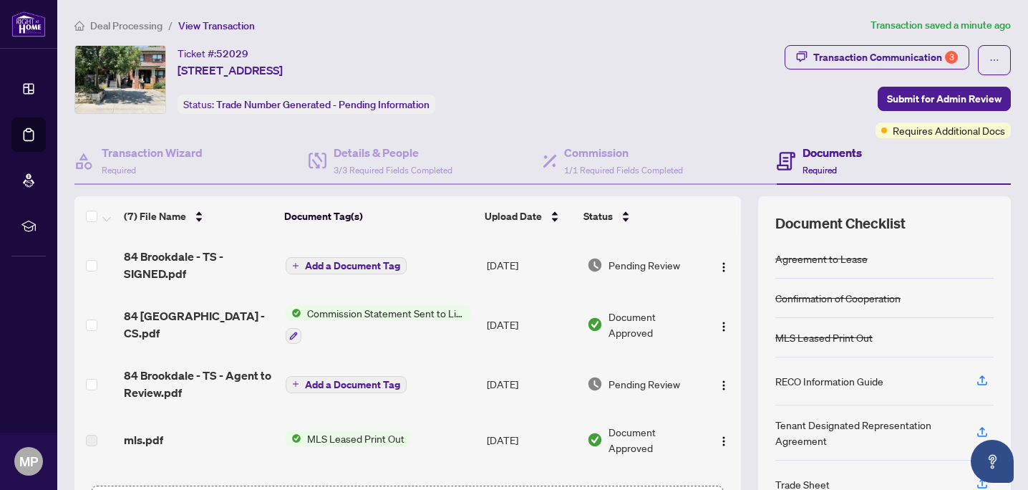
click at [364, 266] on span "Add a Document Tag" at bounding box center [352, 266] width 95 height 10
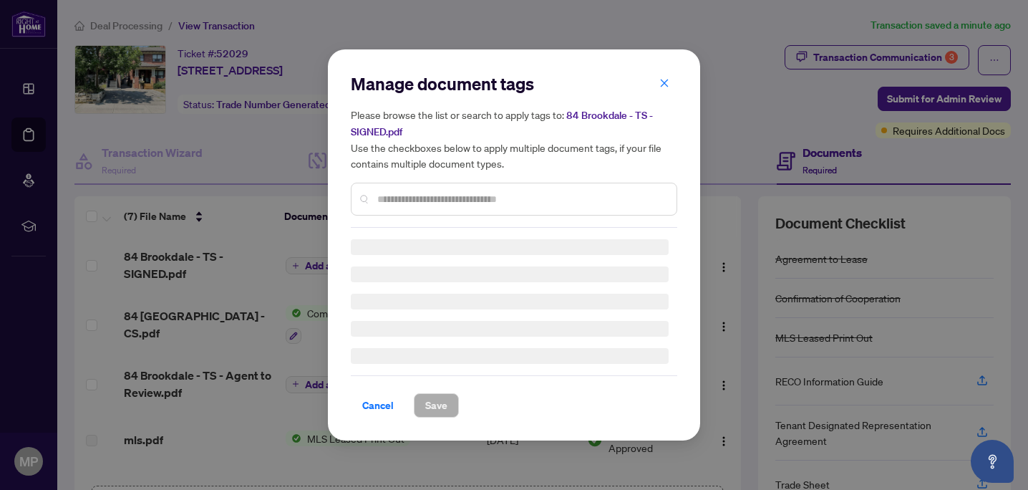
click at [430, 188] on div at bounding box center [514, 199] width 326 height 33
click at [434, 209] on div at bounding box center [514, 199] width 326 height 33
click at [442, 200] on input "text" at bounding box center [521, 199] width 288 height 16
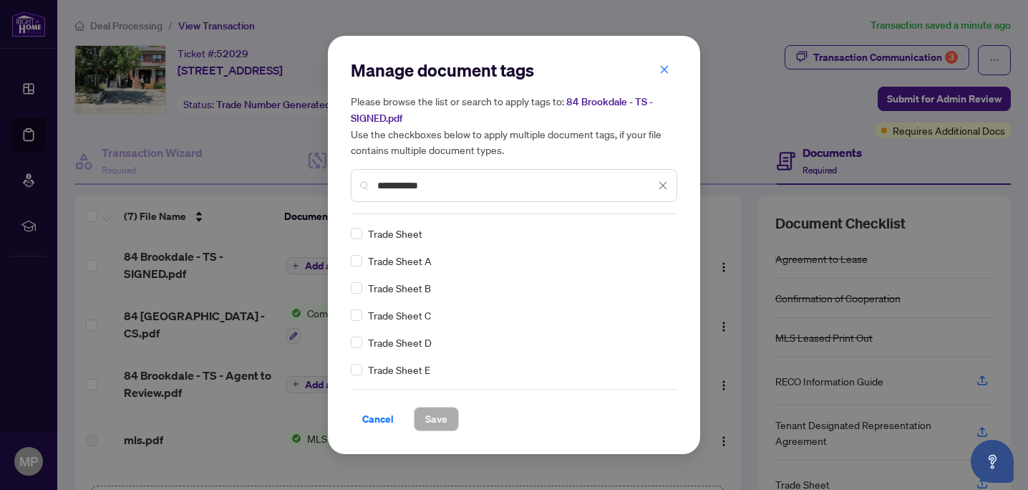
type input "**********"
click at [442, 421] on span "Save" at bounding box center [436, 418] width 22 height 23
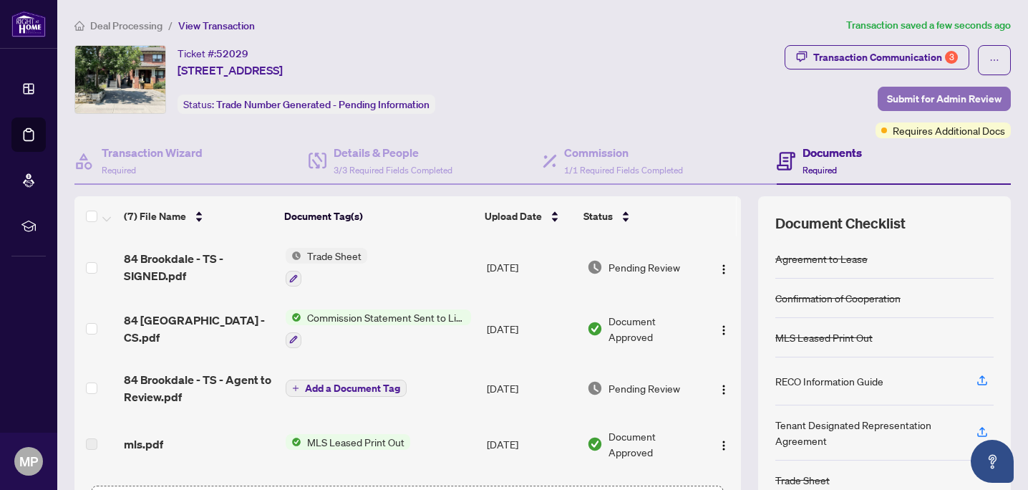
click at [945, 99] on span "Submit for Admin Review" at bounding box center [944, 98] width 115 height 23
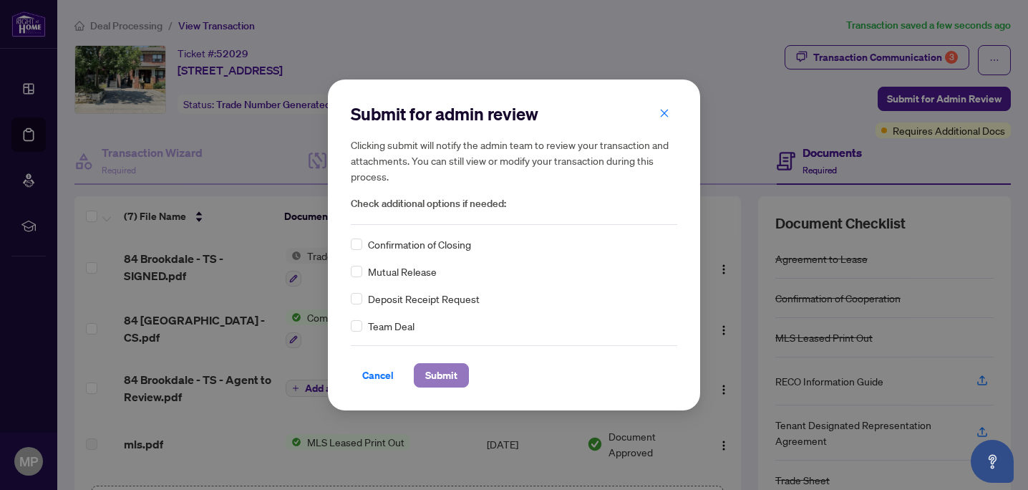
click at [438, 363] on button "Submit" at bounding box center [441, 375] width 55 height 24
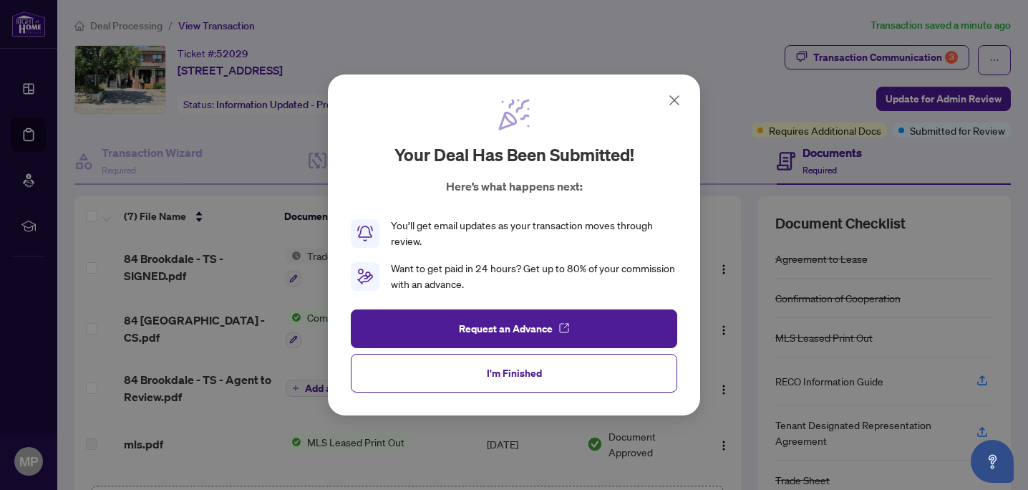
click at [676, 102] on icon at bounding box center [674, 100] width 9 height 9
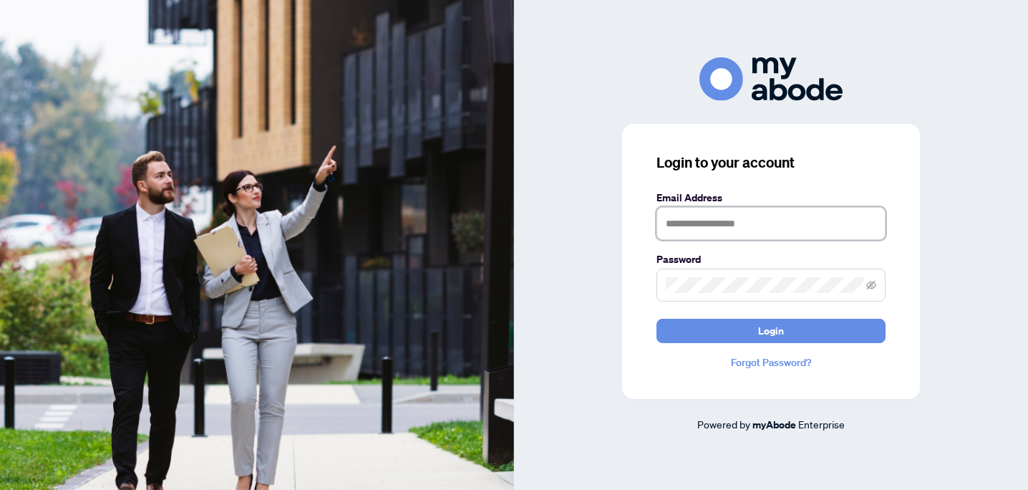
click at [792, 217] on input "text" at bounding box center [770, 223] width 229 height 33
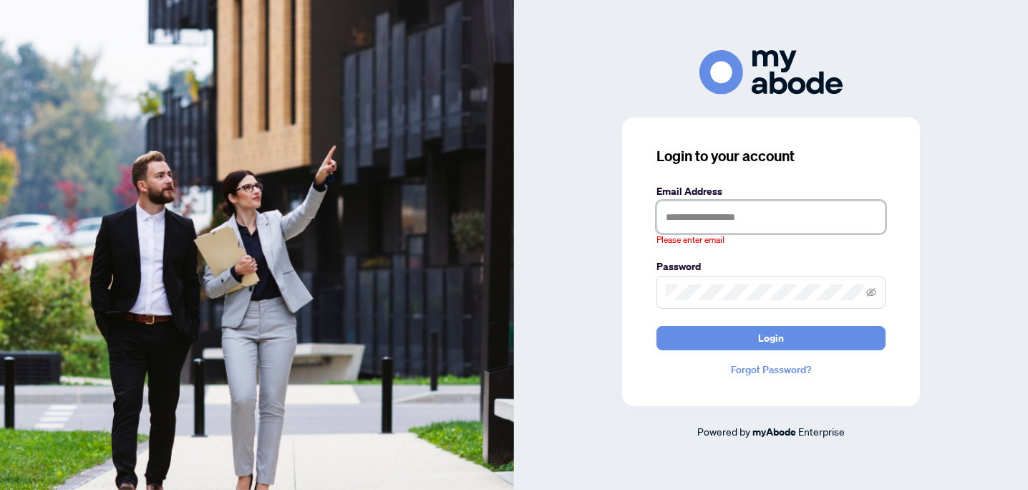
type input "**********"
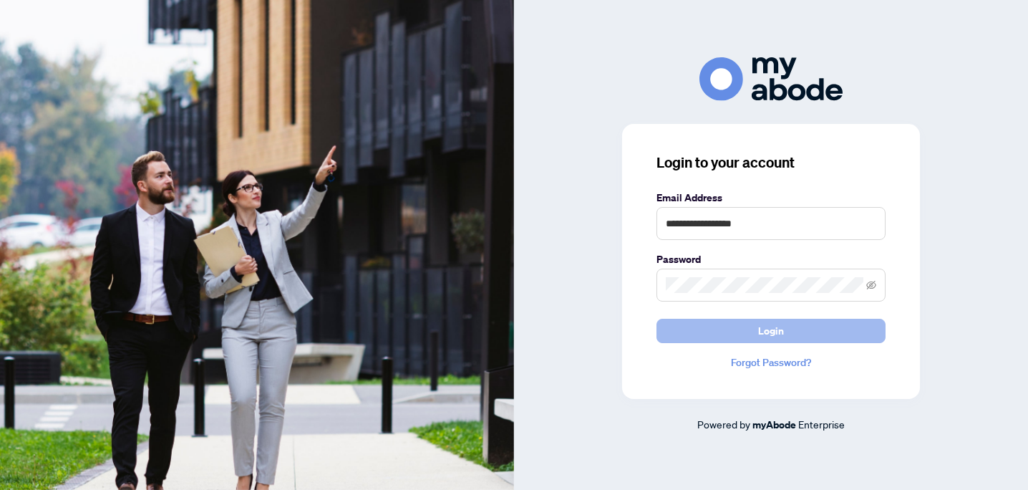
click at [779, 331] on span "Login" at bounding box center [771, 330] width 26 height 23
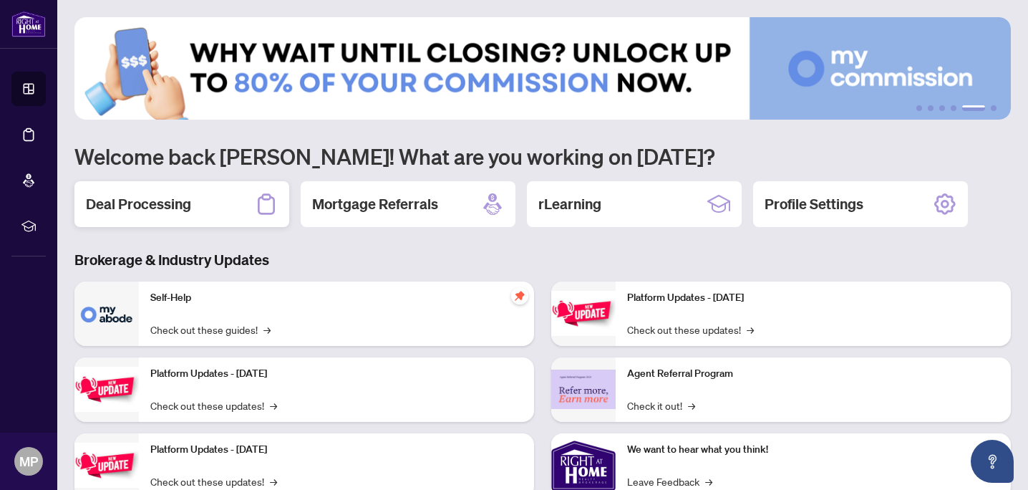
click at [245, 196] on div "Deal Processing" at bounding box center [181, 204] width 215 height 46
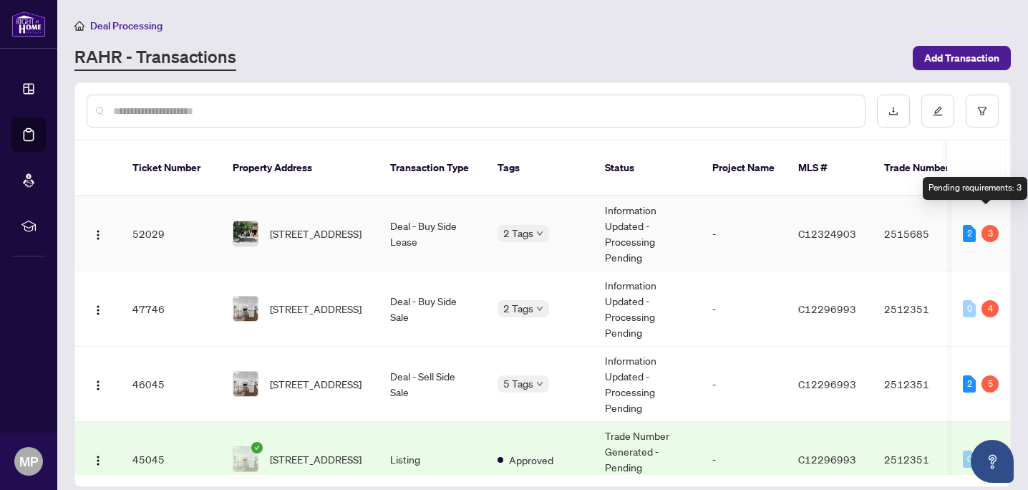
click at [983, 225] on div "3" at bounding box center [989, 233] width 17 height 17
click at [802, 227] on span "C12324903" at bounding box center [827, 233] width 58 height 13
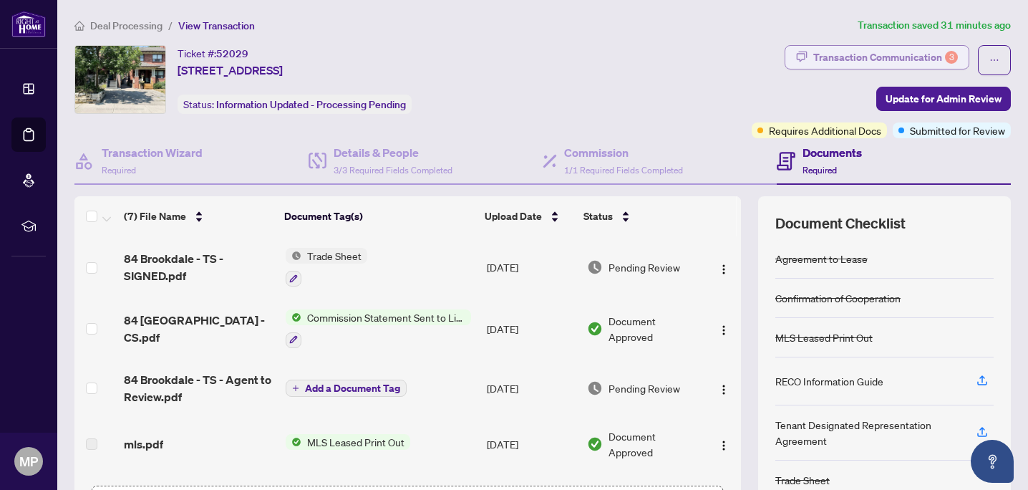
click at [926, 53] on div "Transaction Communication 3" at bounding box center [885, 57] width 145 height 23
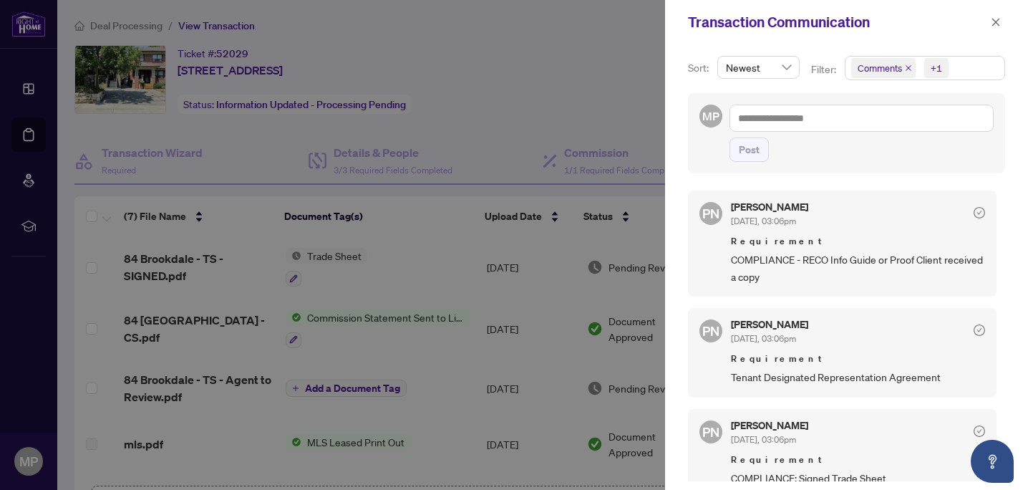
click at [908, 67] on icon "close" at bounding box center [908, 67] width 7 height 7
click at [920, 67] on icon "close" at bounding box center [921, 67] width 7 height 7
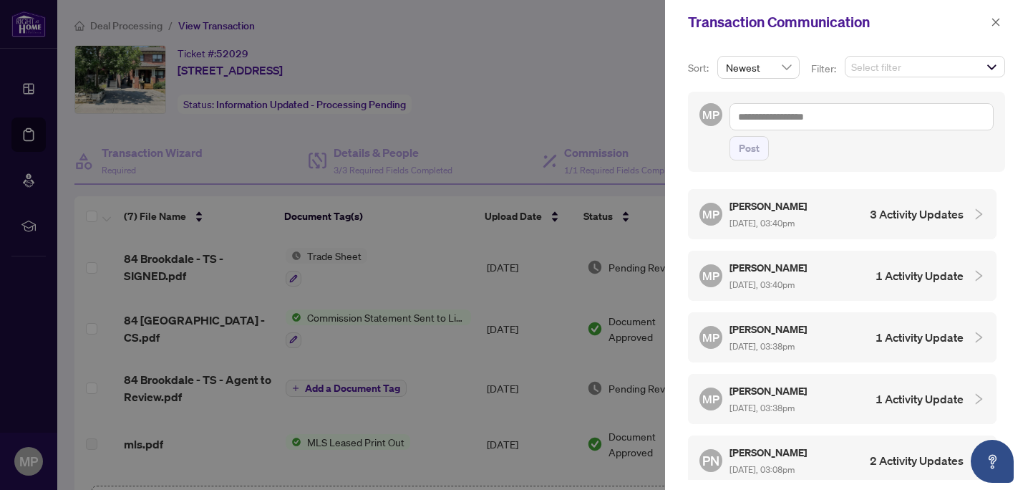
click at [384, 78] on div at bounding box center [514, 245] width 1028 height 490
click at [515, 110] on div at bounding box center [514, 245] width 1028 height 490
click at [128, 28] on div at bounding box center [514, 245] width 1028 height 490
click at [996, 19] on icon "close" at bounding box center [996, 22] width 10 height 10
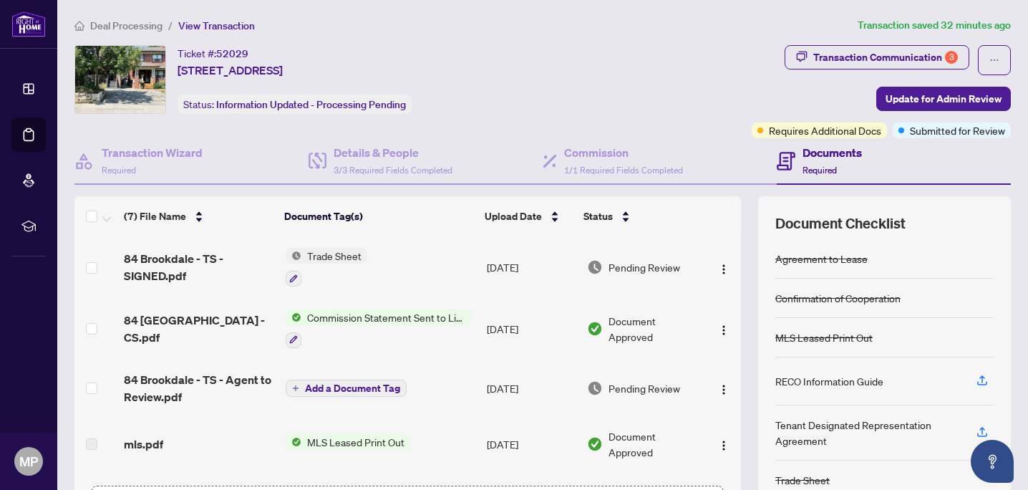
click at [113, 21] on span "Deal Processing" at bounding box center [126, 25] width 72 height 13
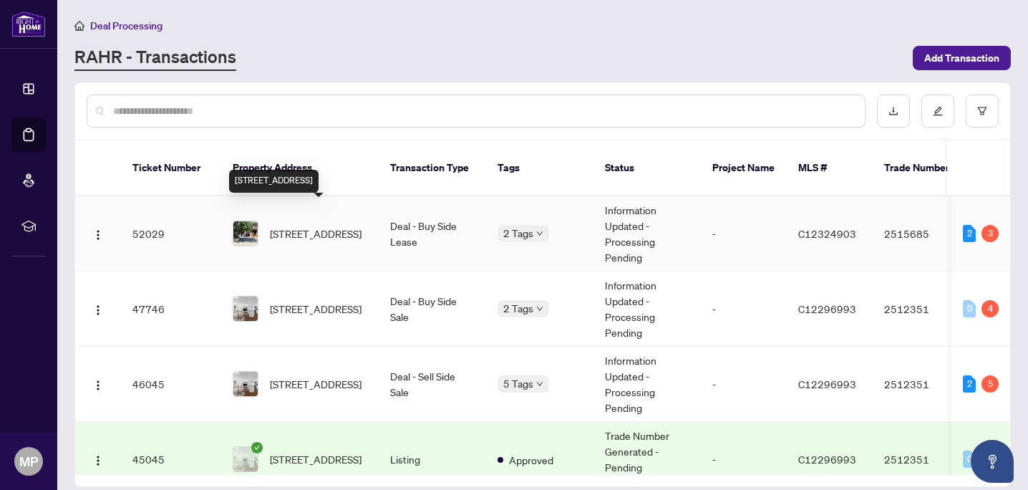
click at [321, 228] on span "[STREET_ADDRESS]" at bounding box center [316, 233] width 92 height 16
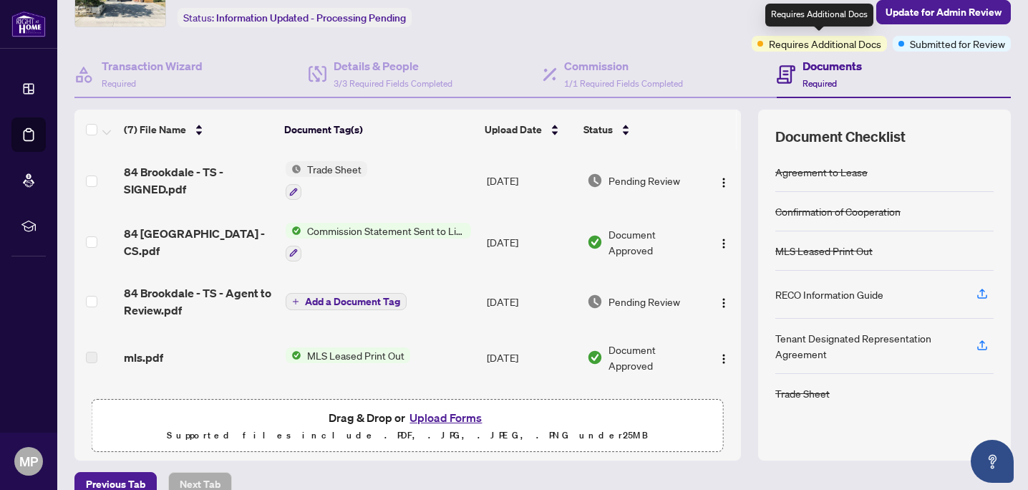
click at [835, 47] on span "Requires Additional Docs" at bounding box center [825, 44] width 112 height 16
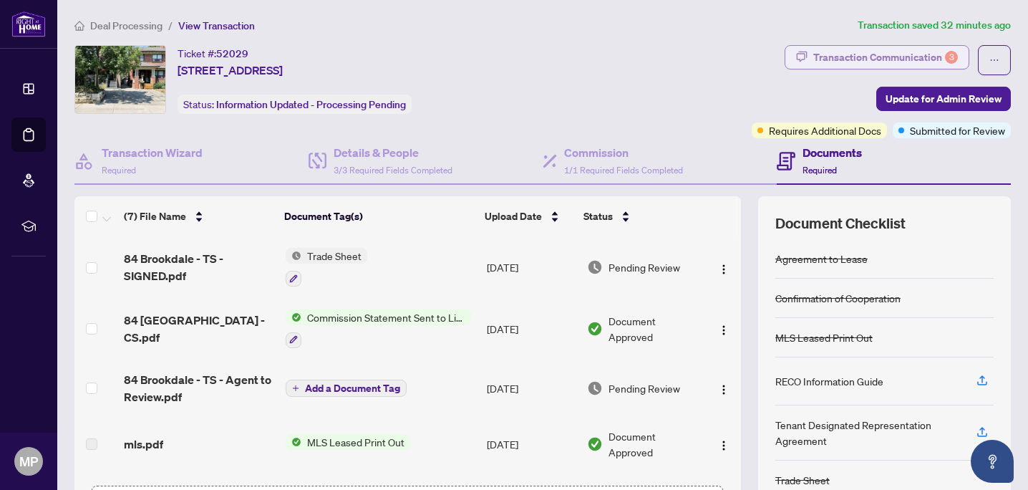
click at [937, 56] on div "Transaction Communication 3" at bounding box center [885, 57] width 145 height 23
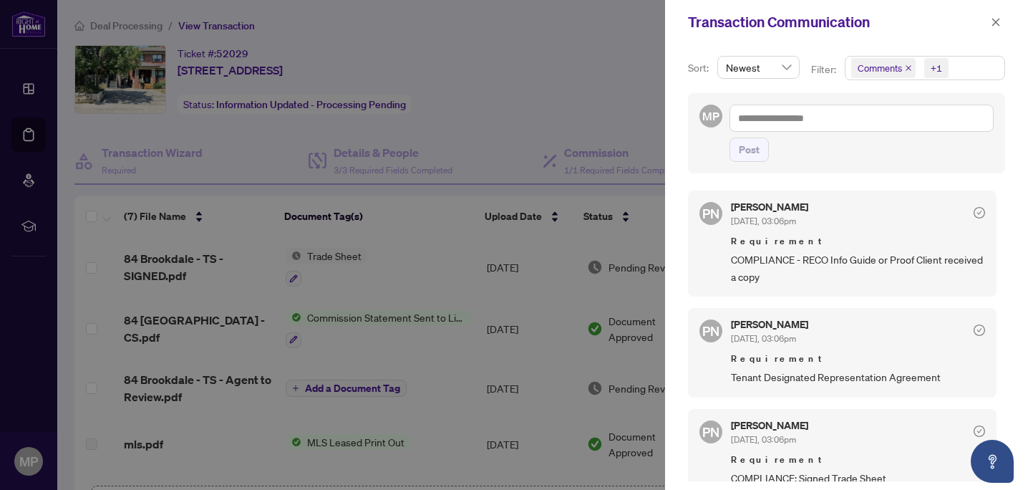
click at [908, 65] on icon "close" at bounding box center [908, 67] width 7 height 7
click at [918, 67] on icon "close" at bounding box center [921, 67] width 7 height 7
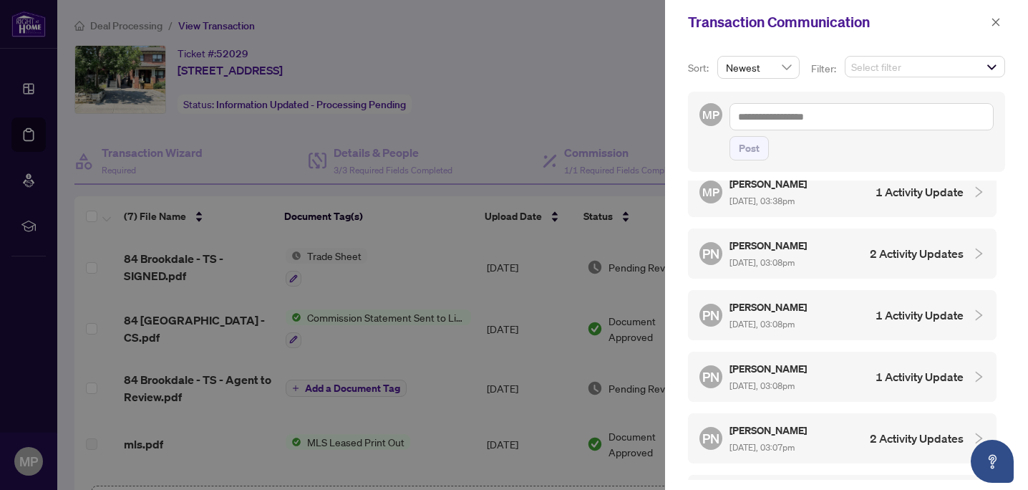
scroll to position [214, 0]
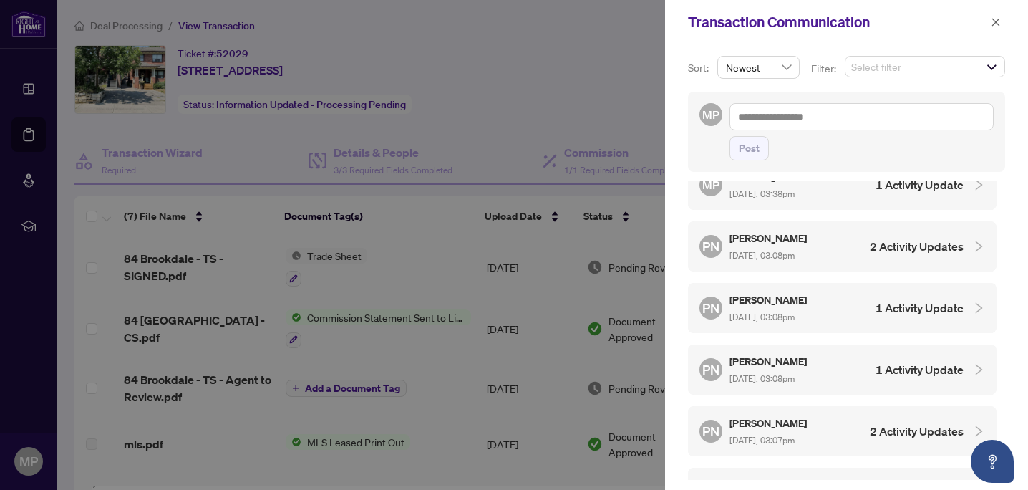
click at [885, 243] on h4 "2 Activity Updates" at bounding box center [917, 246] width 94 height 17
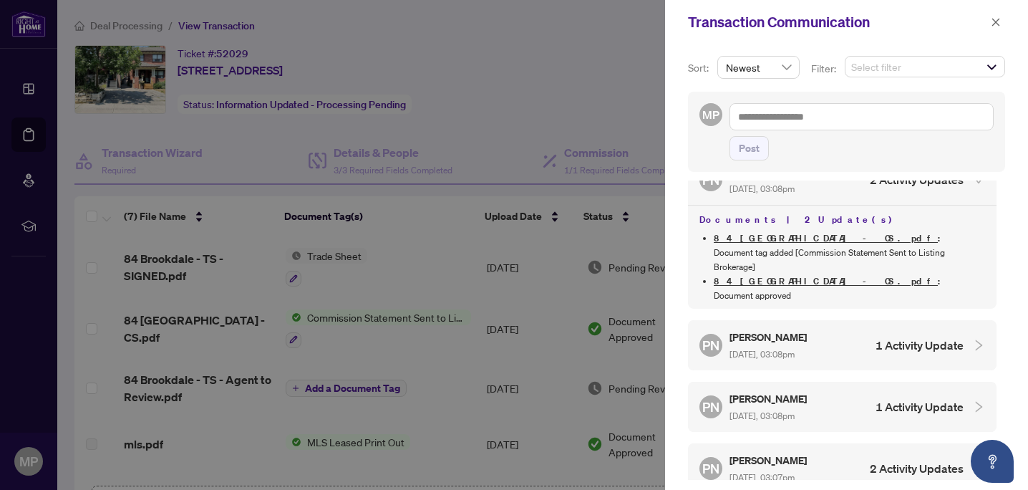
scroll to position [307, 0]
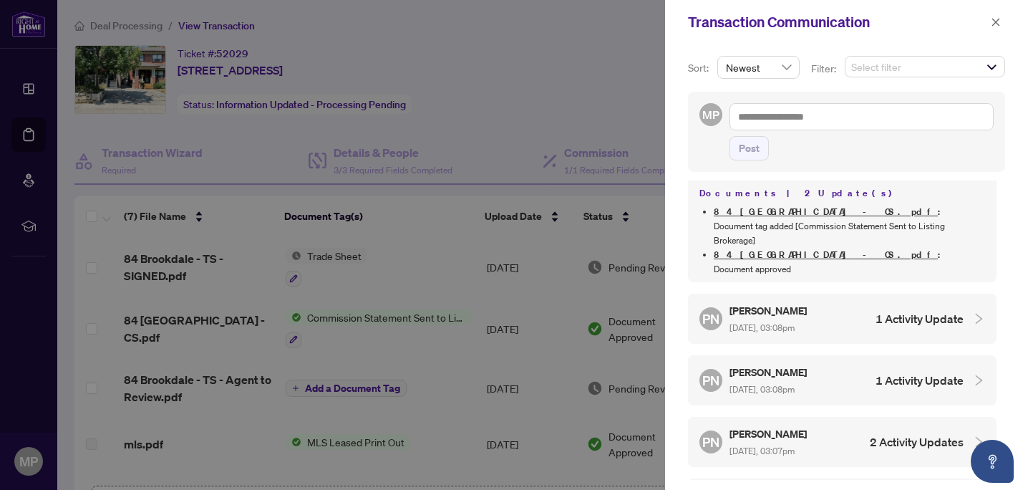
click at [880, 310] on h4 "1 Activity Update" at bounding box center [919, 318] width 88 height 17
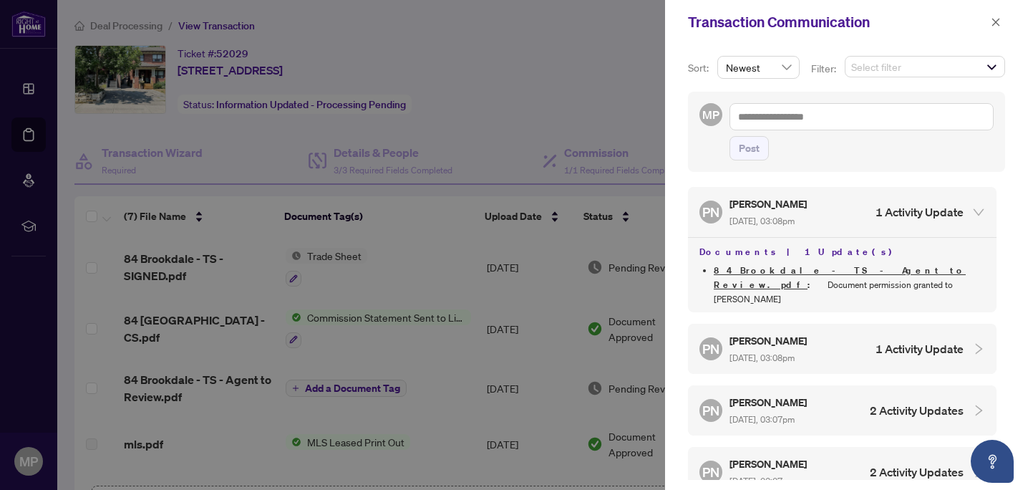
scroll to position [417, 0]
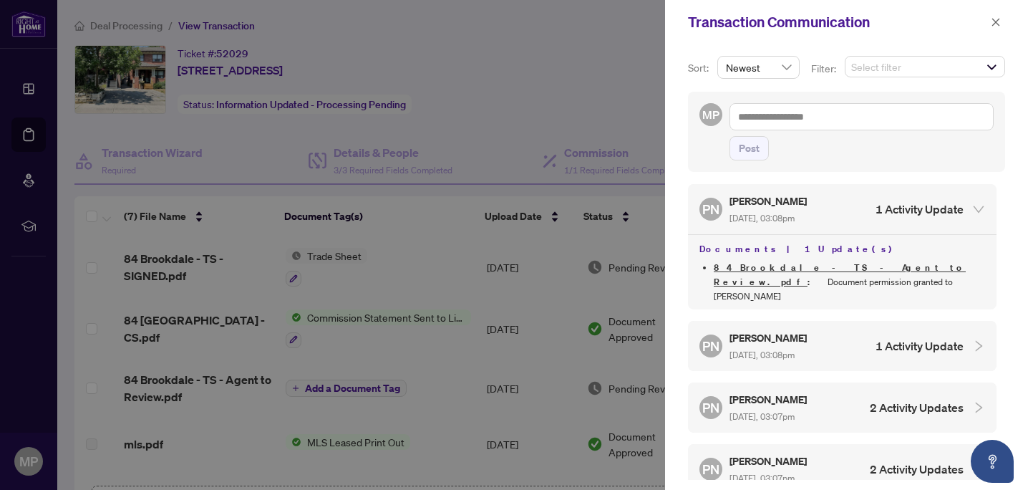
click at [880, 337] on h4 "1 Activity Update" at bounding box center [919, 345] width 88 height 17
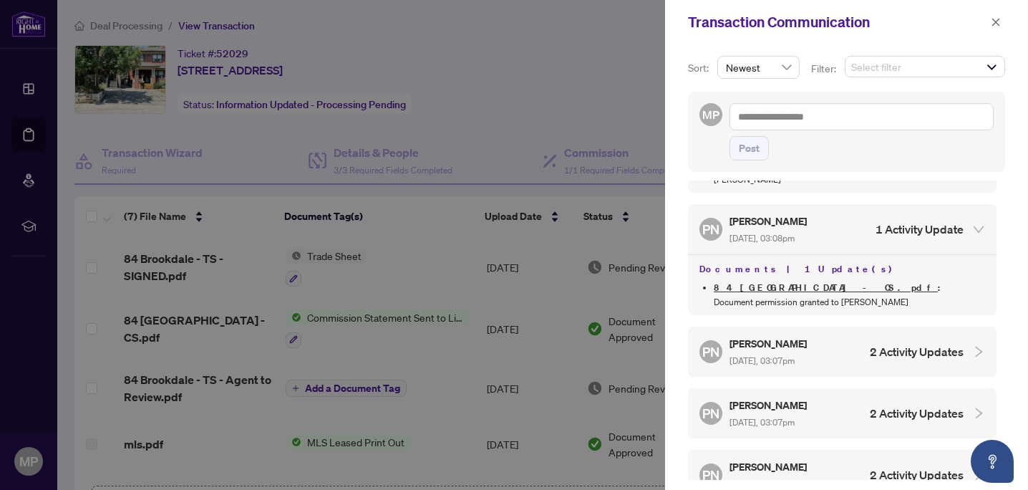
click at [880, 343] on h4 "2 Activity Updates" at bounding box center [917, 351] width 94 height 17
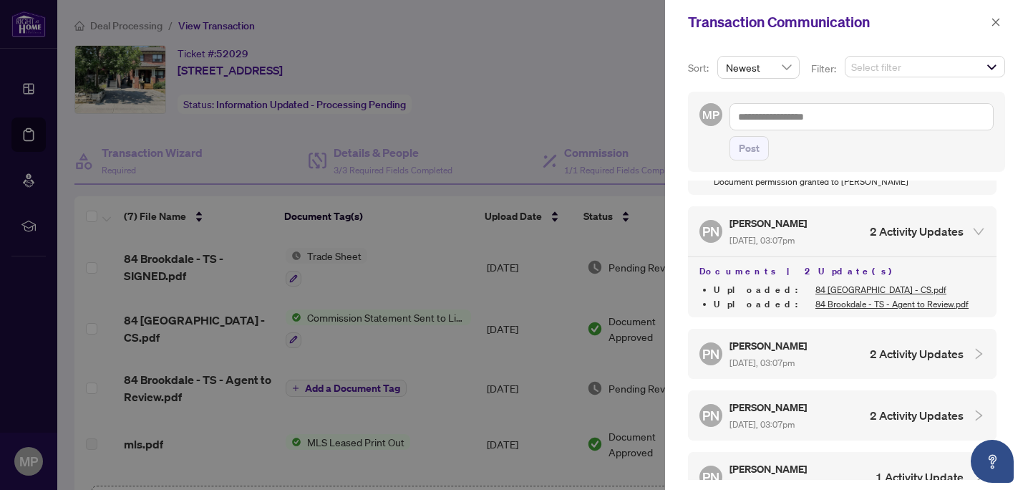
scroll to position [655, 0]
click at [880, 344] on h4 "2 Activity Updates" at bounding box center [917, 352] width 94 height 17
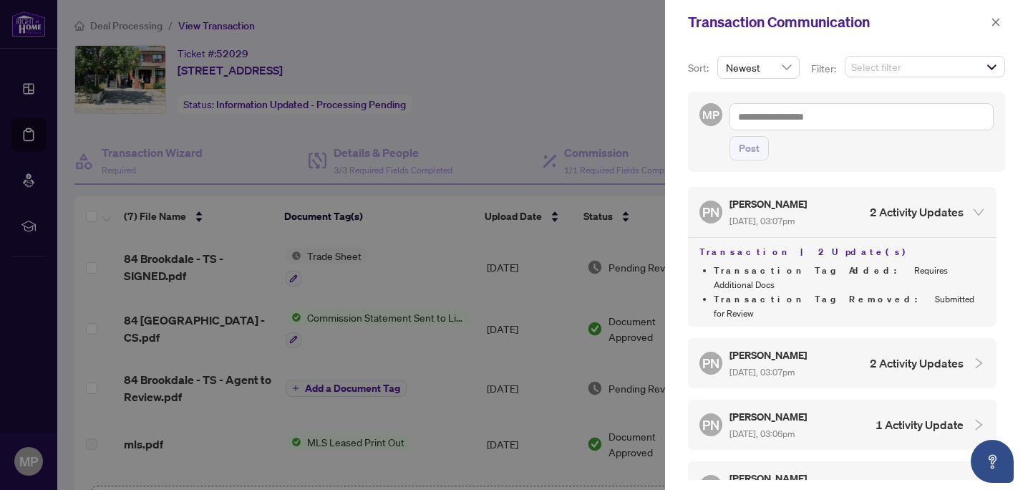
scroll to position [797, 0]
click at [880, 336] on div "PN [PERSON_NAME] [DATE], 03:07pm 2 Activity Updates" at bounding box center [842, 361] width 308 height 50
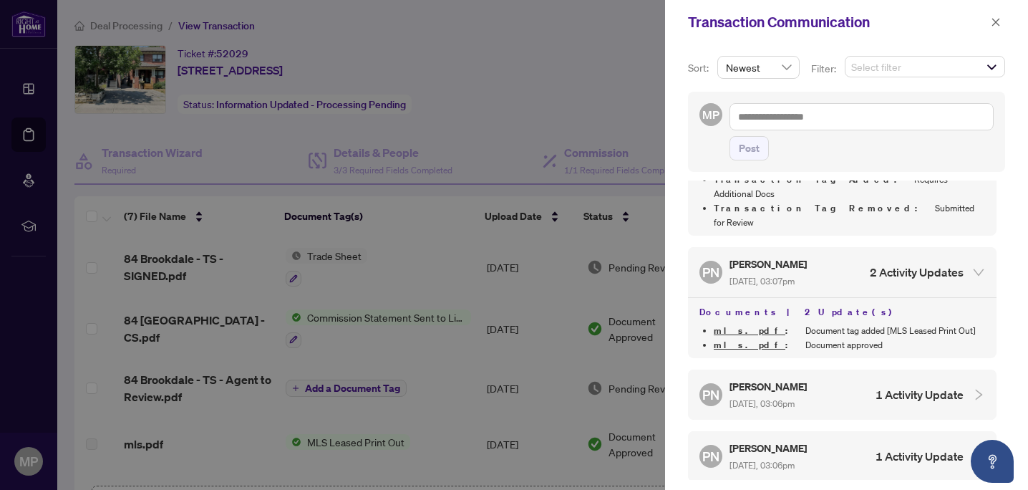
scroll to position [889, 0]
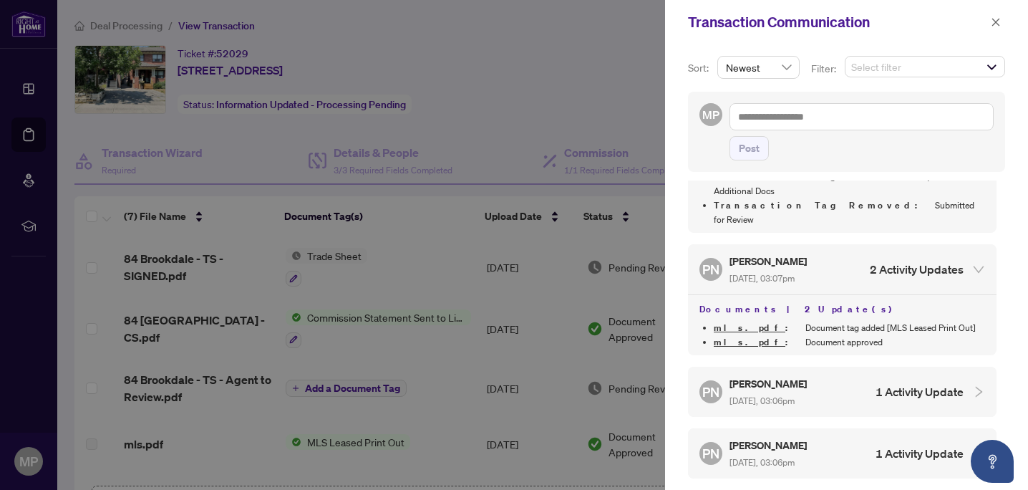
click at [880, 375] on div "PN [PERSON_NAME] [DATE], 03:06pm 1 Activity Update" at bounding box center [831, 391] width 264 height 33
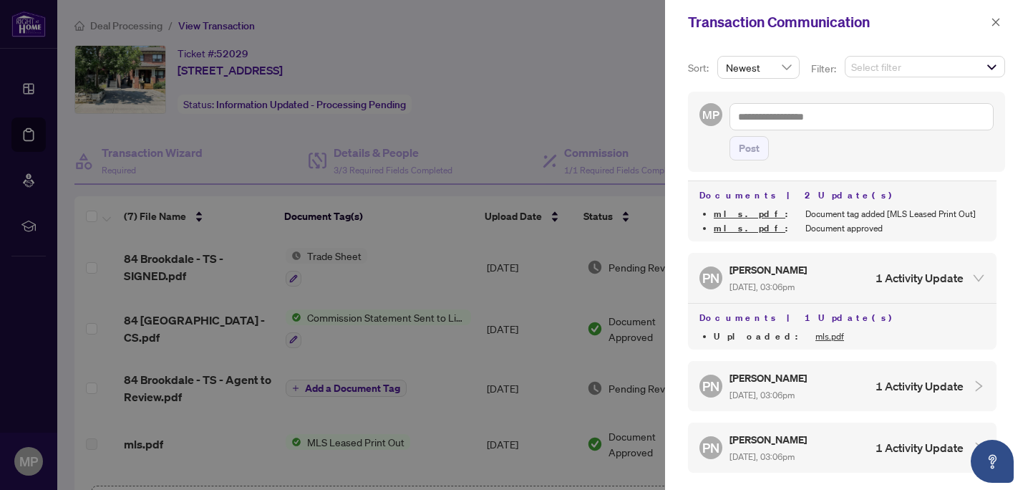
scroll to position [1006, 0]
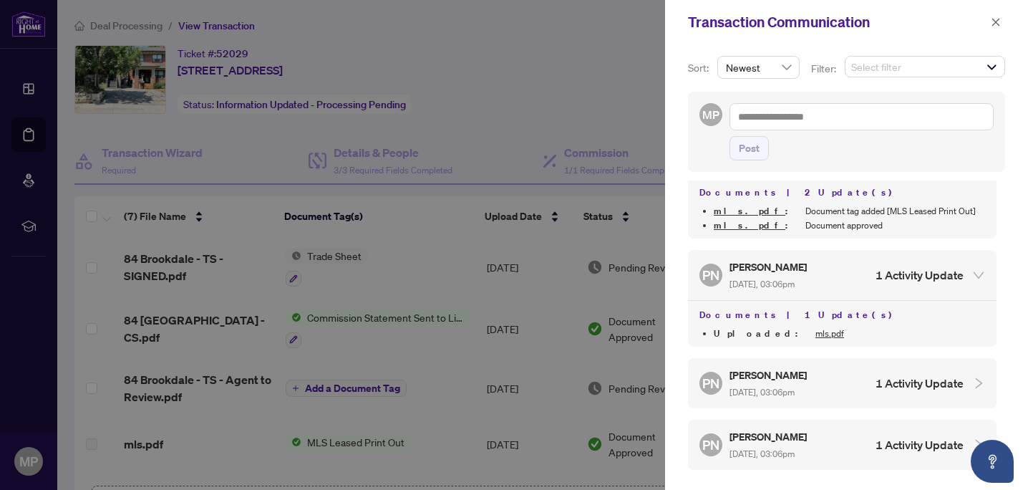
click at [880, 374] on h4 "1 Activity Update" at bounding box center [919, 382] width 88 height 17
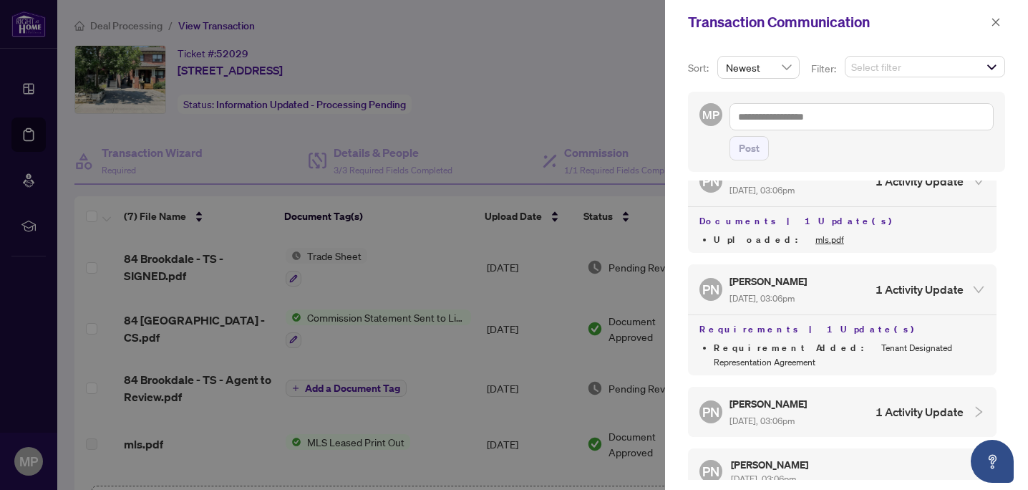
scroll to position [1102, 0]
click at [880, 393] on div "PN [PERSON_NAME] [DATE], 03:06pm 1 Activity Update" at bounding box center [831, 409] width 264 height 33
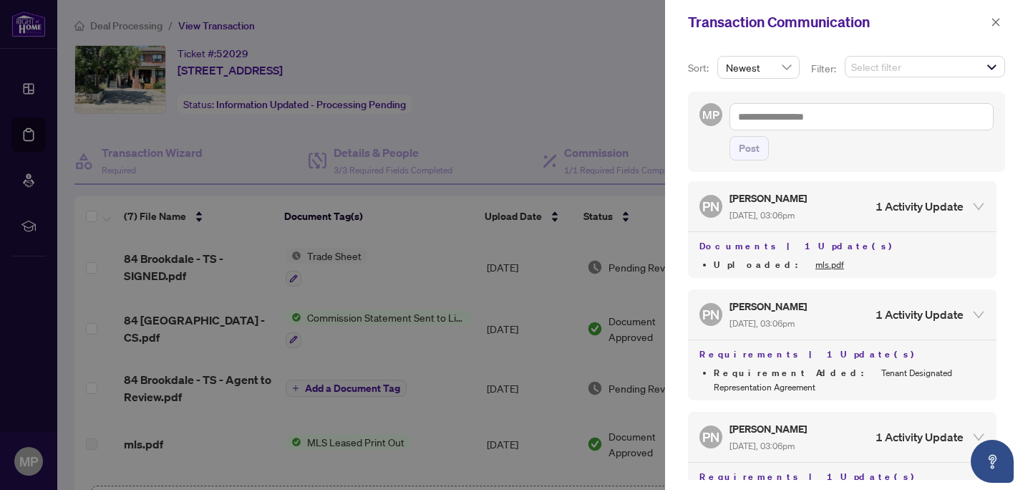
scroll to position [1074, 0]
click at [524, 104] on div at bounding box center [514, 245] width 1028 height 490
click at [999, 22] on icon "close" at bounding box center [996, 22] width 10 height 10
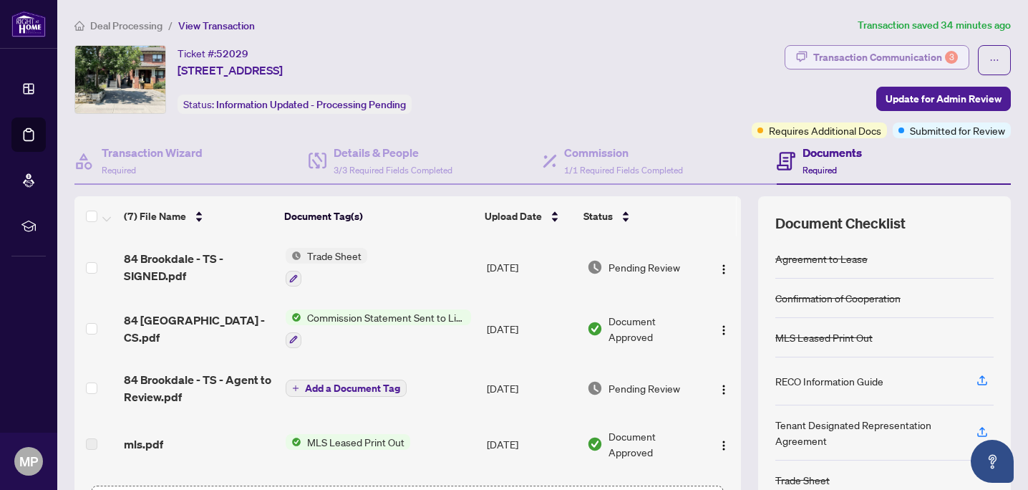
click at [908, 57] on div "Transaction Communication 3" at bounding box center [885, 57] width 145 height 23
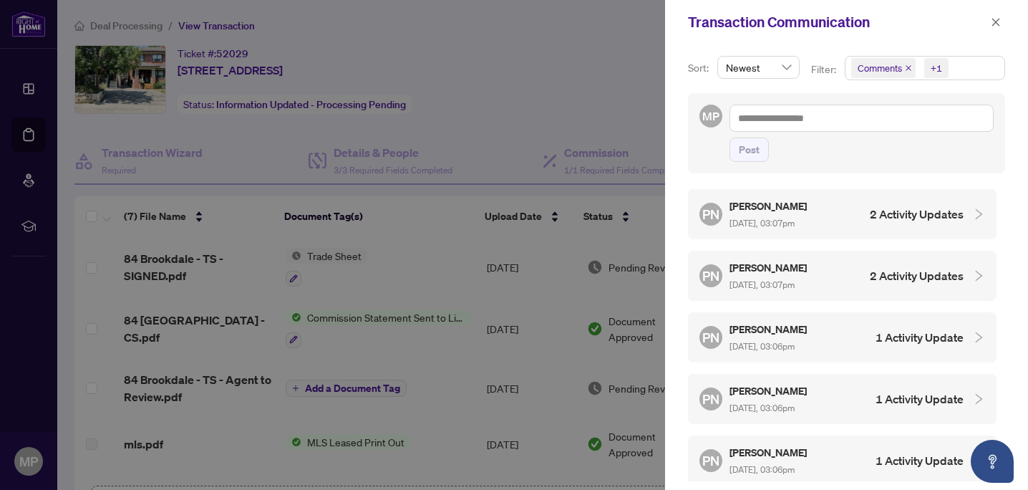
scroll to position [503, 0]
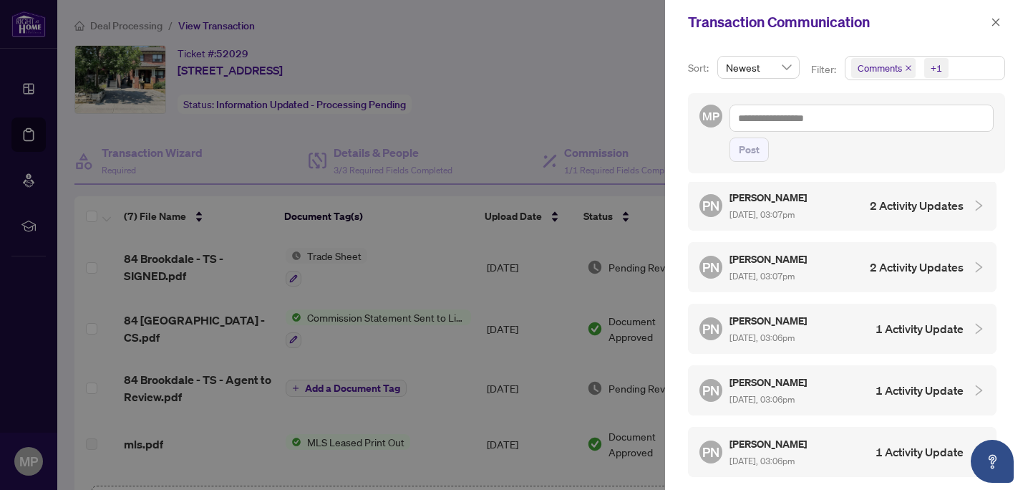
click at [850, 374] on div "PN [PERSON_NAME] [DATE], 03:06pm 1 Activity Update" at bounding box center [831, 390] width 264 height 33
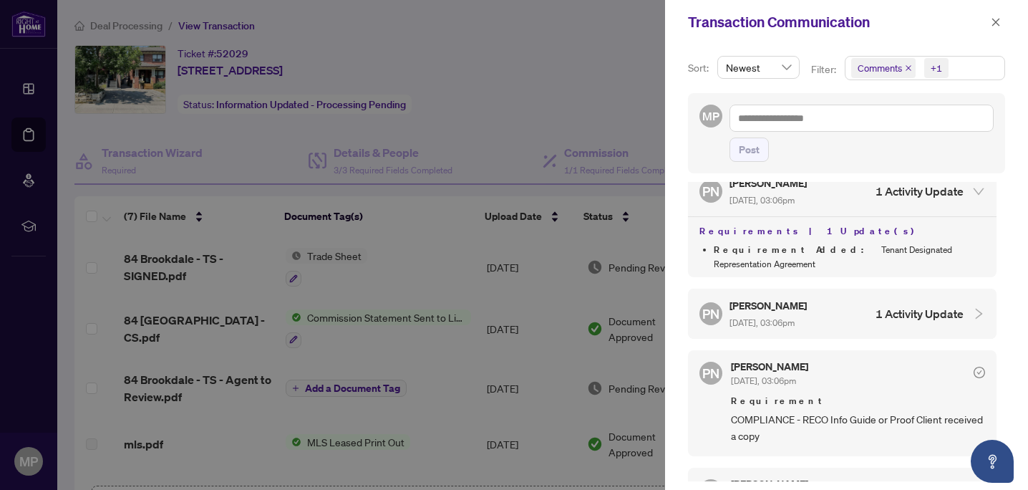
scroll to position [709, 0]
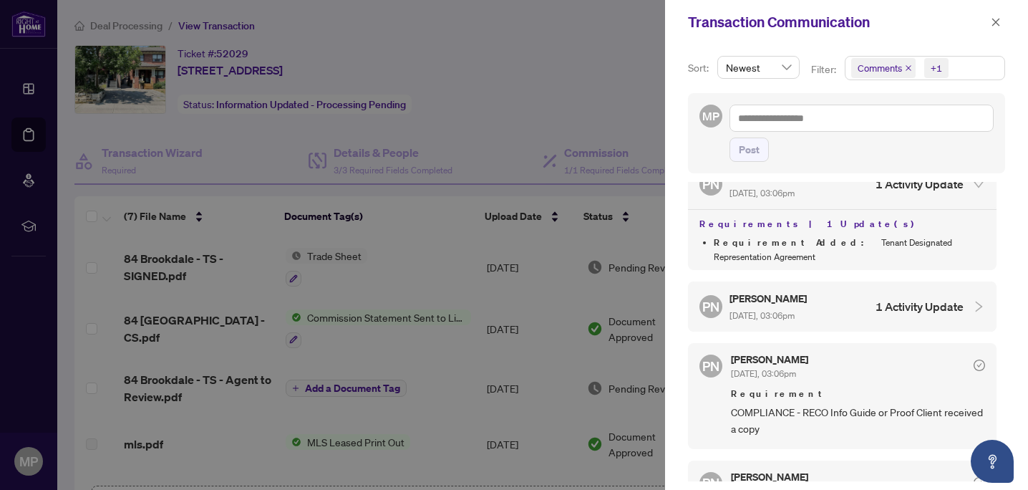
click at [795, 290] on h5 "[PERSON_NAME]" at bounding box center [768, 298] width 79 height 16
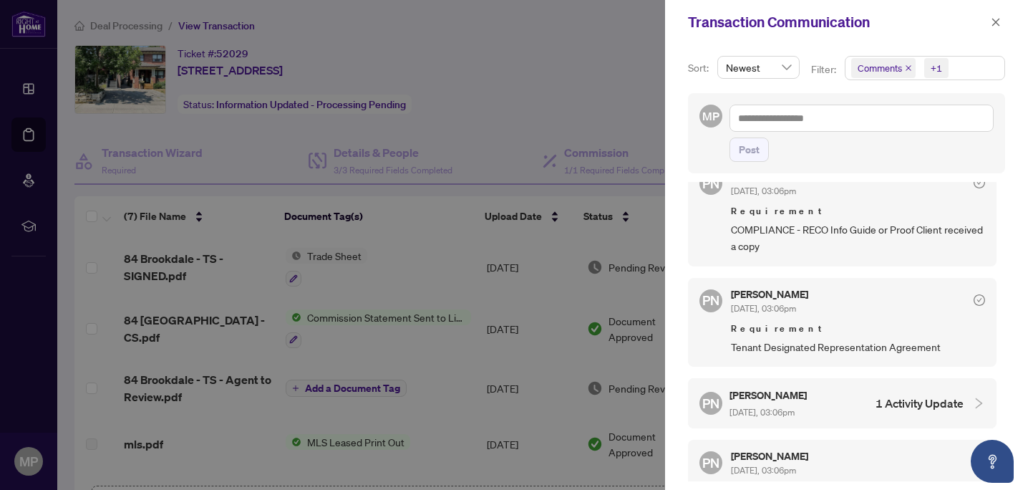
scroll to position [961, 0]
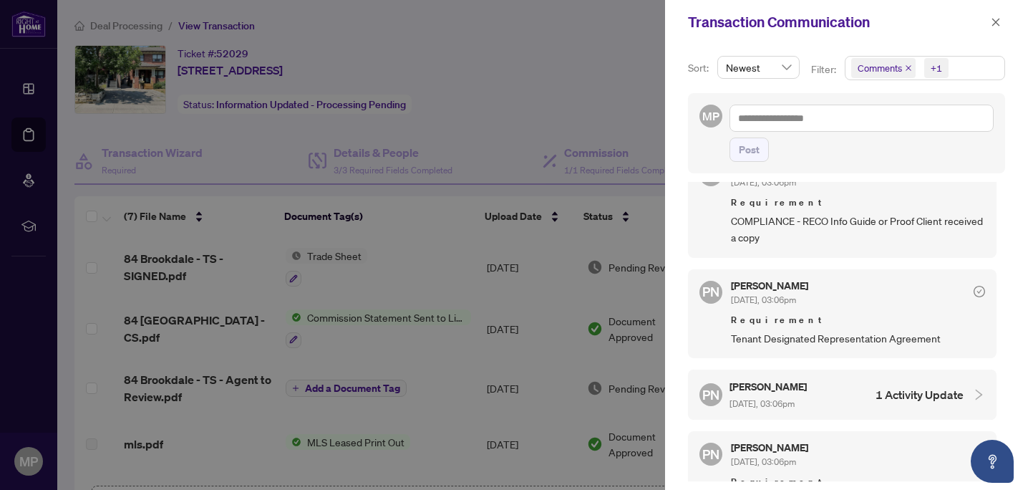
click at [774, 378] on div "[PERSON_NAME] [DATE], 03:06pm" at bounding box center [768, 394] width 79 height 33
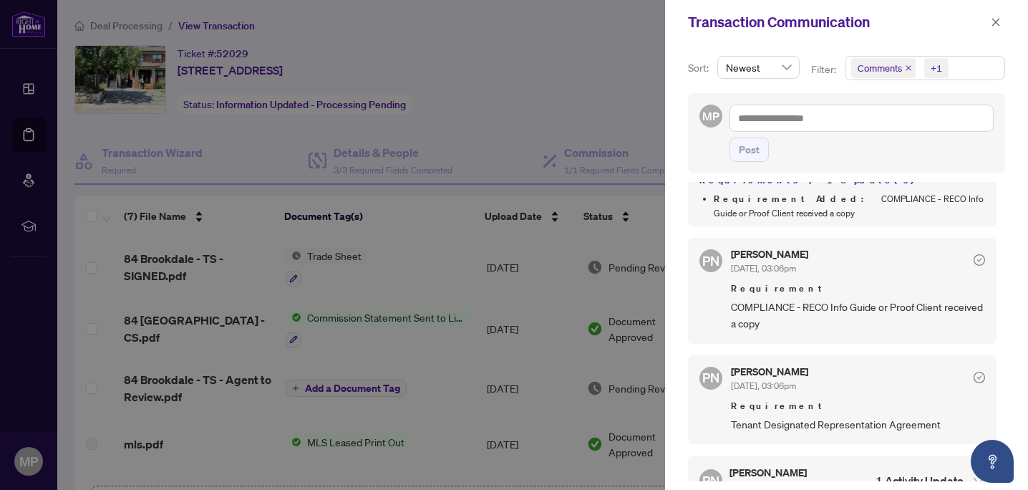
scroll to position [874, 0]
click at [496, 85] on div at bounding box center [514, 245] width 1028 height 490
click at [1001, 26] on button "button" at bounding box center [995, 22] width 19 height 17
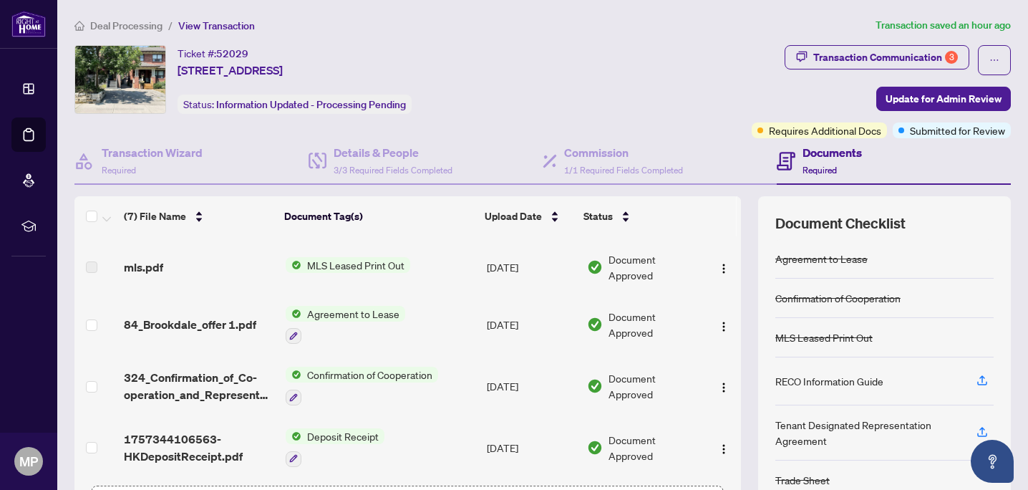
scroll to position [0, 0]
